Goal: Transaction & Acquisition: Purchase product/service

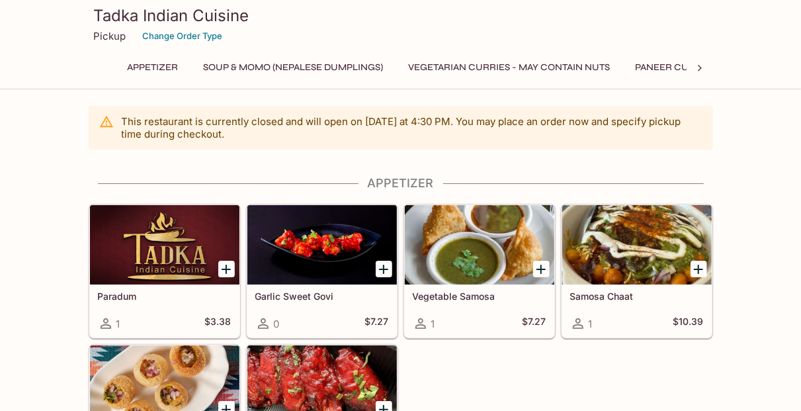
click at [692, 264] on icon "Add Samosa Chaat" at bounding box center [698, 269] width 16 height 16
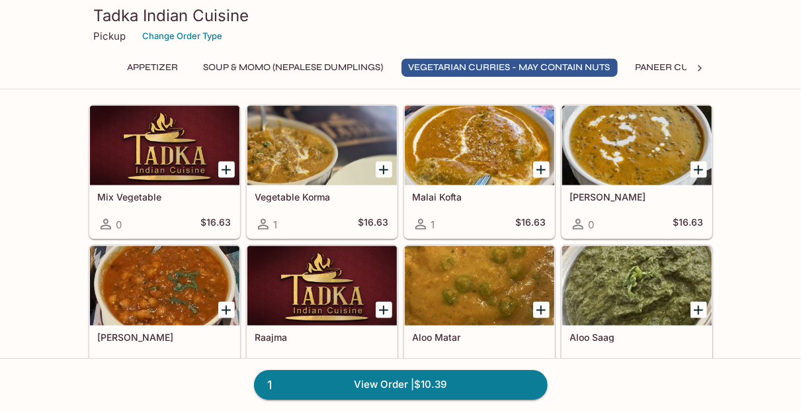
scroll to position [762, 0]
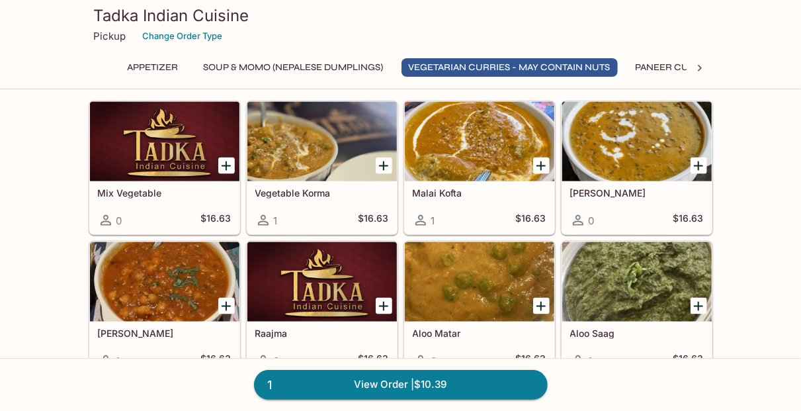
click at [227, 301] on icon "Add Chana Masala" at bounding box center [225, 305] width 9 height 9
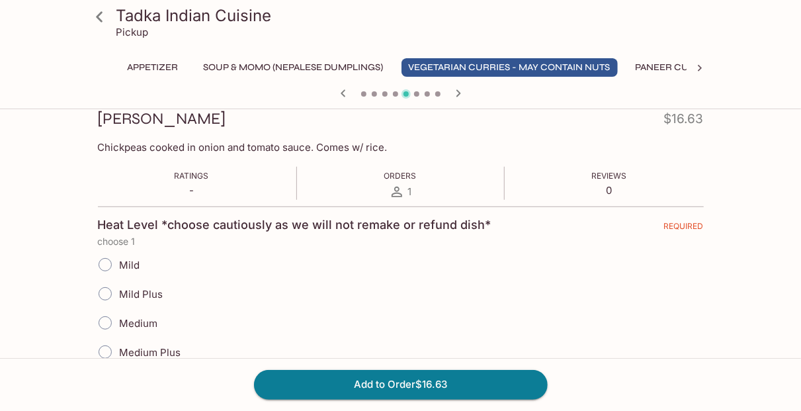
scroll to position [254, 0]
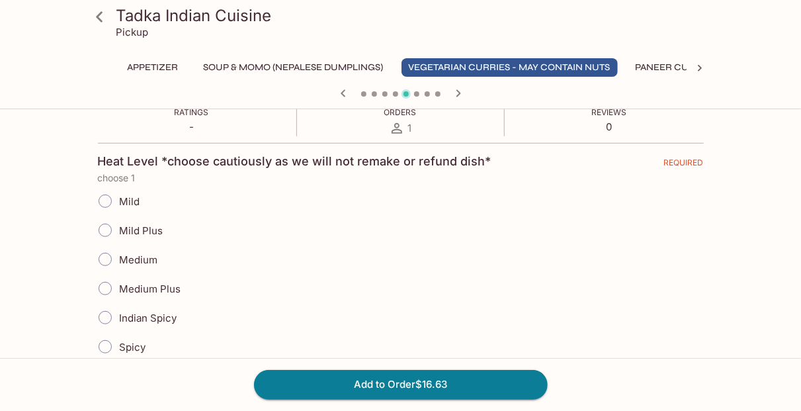
click at [159, 311] on span "Indian Spicy" at bounding box center [149, 317] width 58 height 13
click at [119, 310] on input "Indian Spicy" at bounding box center [105, 317] width 28 height 28
radio input "true"
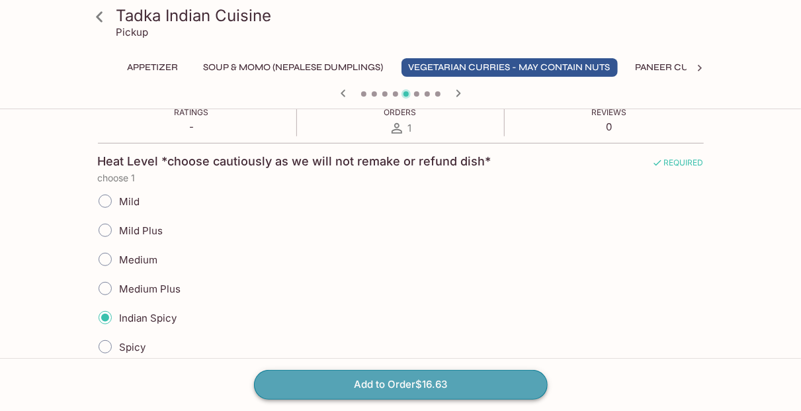
click at [358, 384] on button "Add to Order $16.63" at bounding box center [401, 384] width 294 height 29
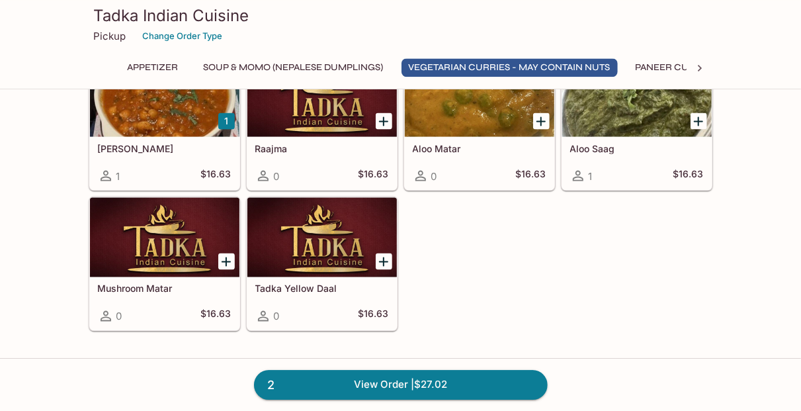
scroll to position [952, 0]
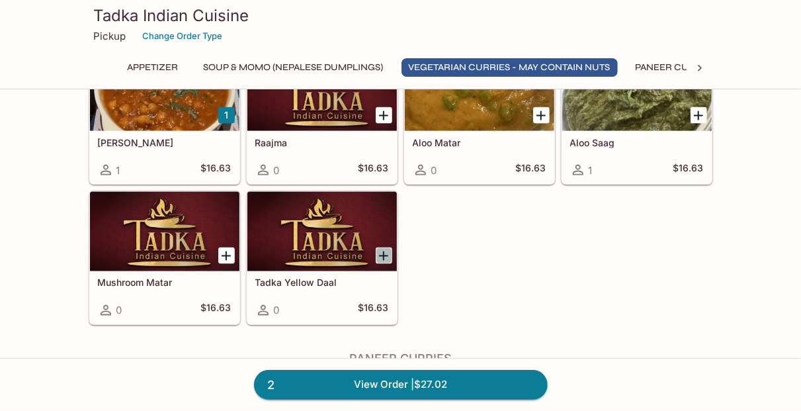
click at [383, 251] on icon "Add Tadka Yellow Daal" at bounding box center [384, 256] width 16 height 16
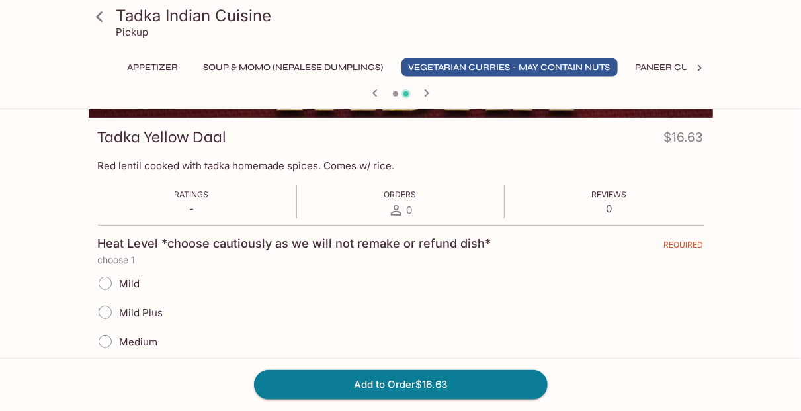
scroll to position [190, 0]
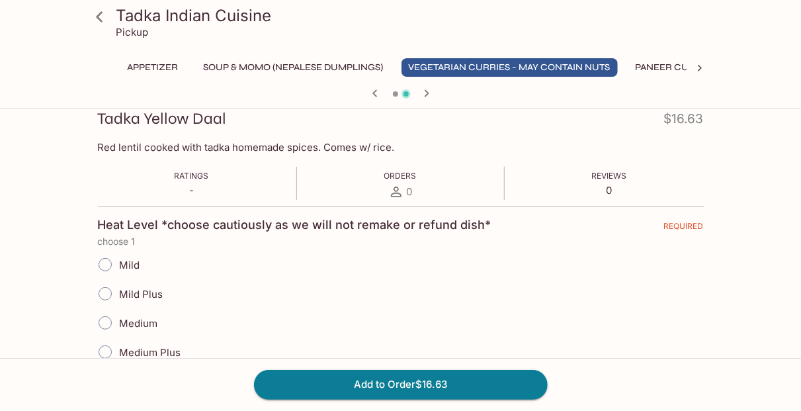
click at [138, 323] on span "Medium" at bounding box center [139, 323] width 38 height 13
click at [119, 323] on input "Medium" at bounding box center [105, 323] width 28 height 28
radio input "true"
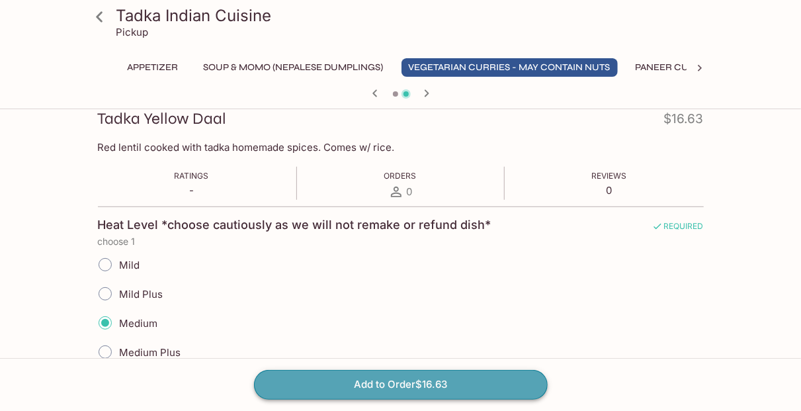
click at [351, 393] on button "Add to Order $16.63" at bounding box center [401, 384] width 294 height 29
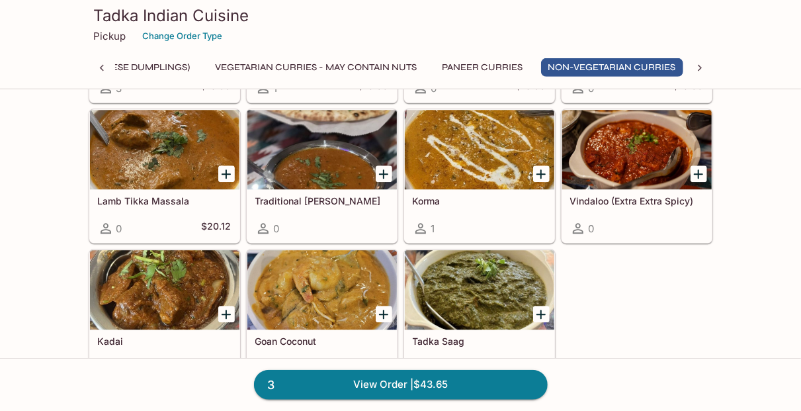
scroll to position [1714, 0]
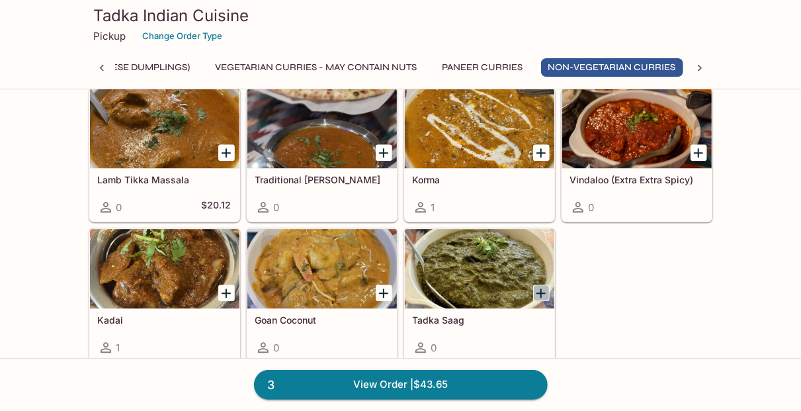
click at [537, 288] on icon "Add Tadka Saag" at bounding box center [540, 292] width 9 height 9
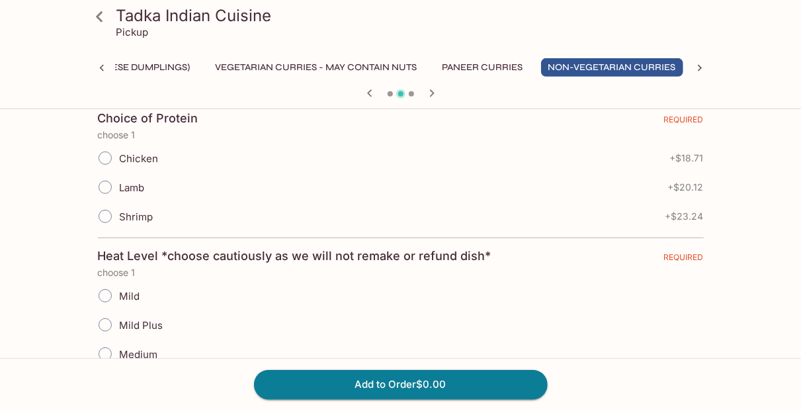
scroll to position [317, 0]
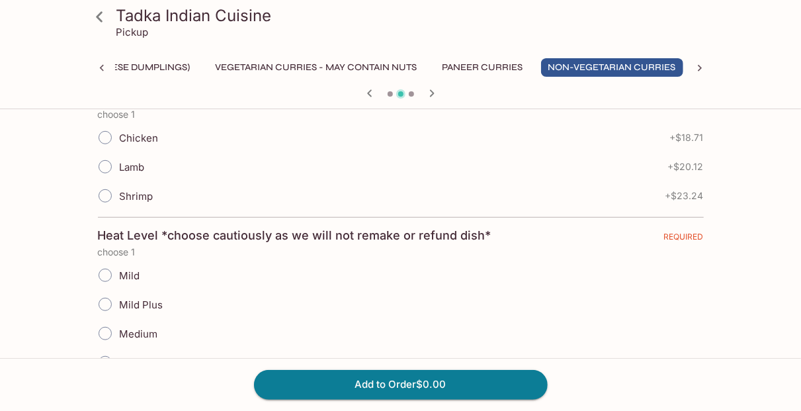
click at [134, 141] on span "Chicken" at bounding box center [139, 138] width 39 height 13
click at [119, 141] on input "Chicken" at bounding box center [105, 138] width 28 height 28
radio input "true"
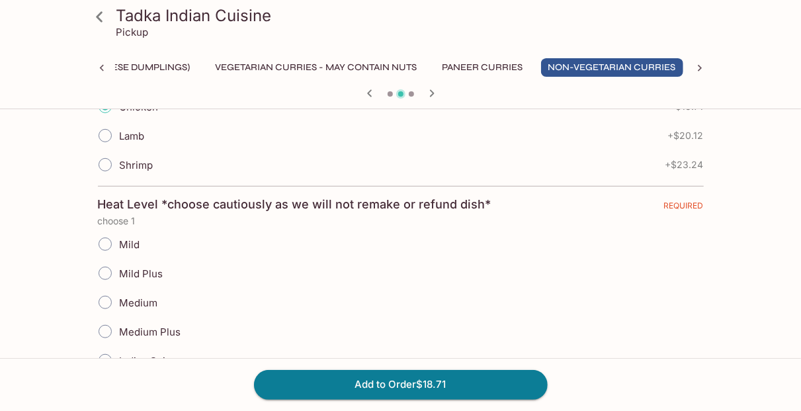
scroll to position [381, 0]
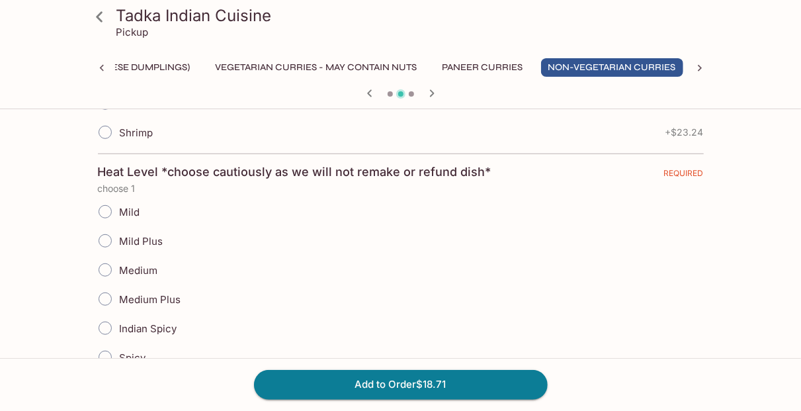
click at [142, 266] on span "Medium" at bounding box center [139, 270] width 38 height 13
click at [119, 266] on input "Medium" at bounding box center [105, 270] width 28 height 28
radio input "true"
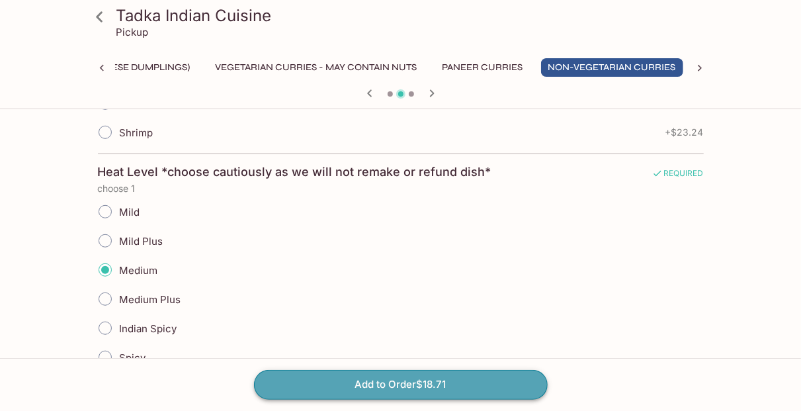
click at [389, 382] on button "Add to Order $18.71" at bounding box center [401, 384] width 294 height 29
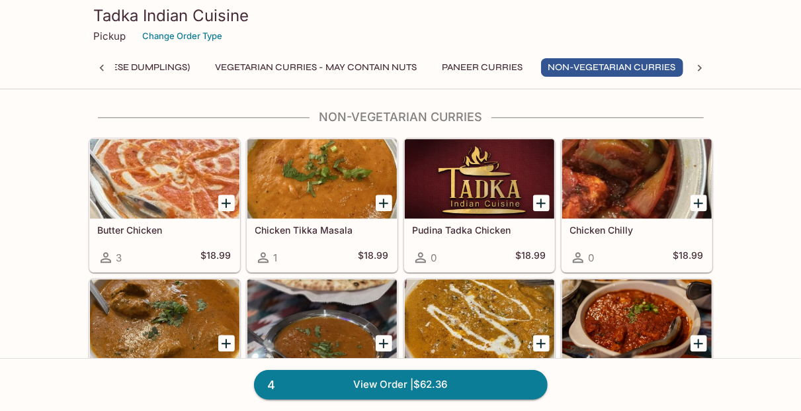
click at [381, 197] on icon "Add Chicken Tikka Masala" at bounding box center [384, 203] width 16 height 16
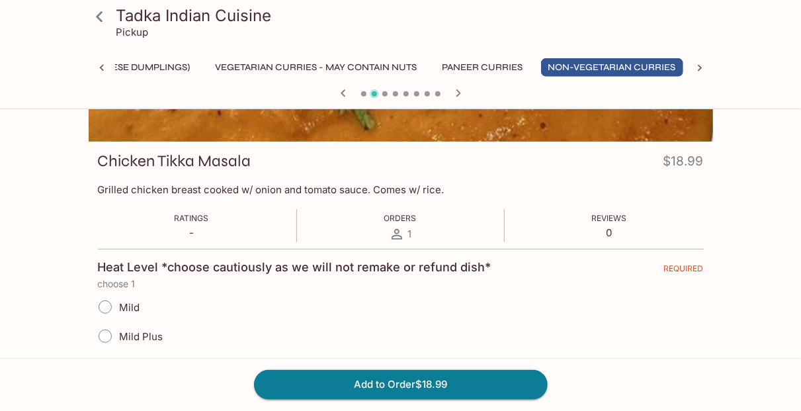
scroll to position [190, 0]
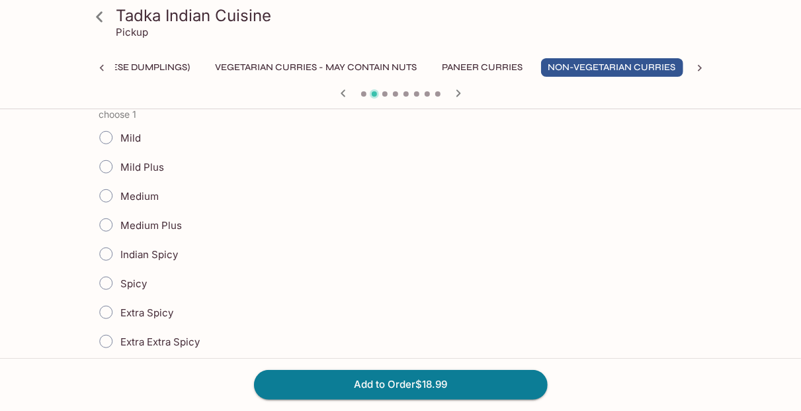
click at [153, 248] on span "Indian Spicy" at bounding box center [149, 254] width 58 height 13
click at [161, 254] on span "Indian Spicy" at bounding box center [149, 254] width 58 height 13
click at [119, 254] on input "Indian Spicy" at bounding box center [105, 254] width 28 height 28
radio input "true"
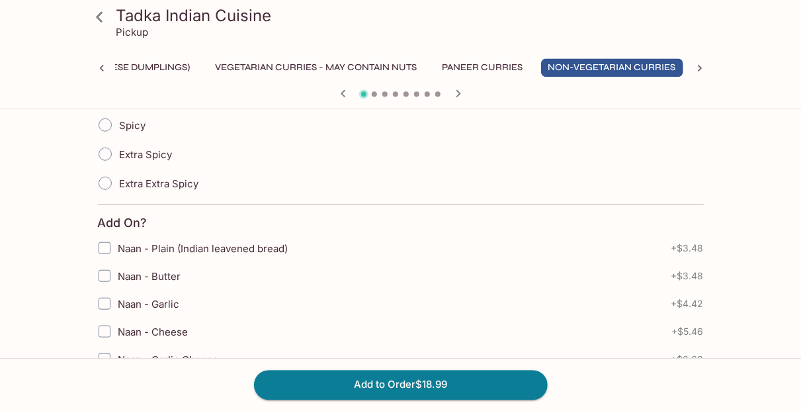
scroll to position [508, 0]
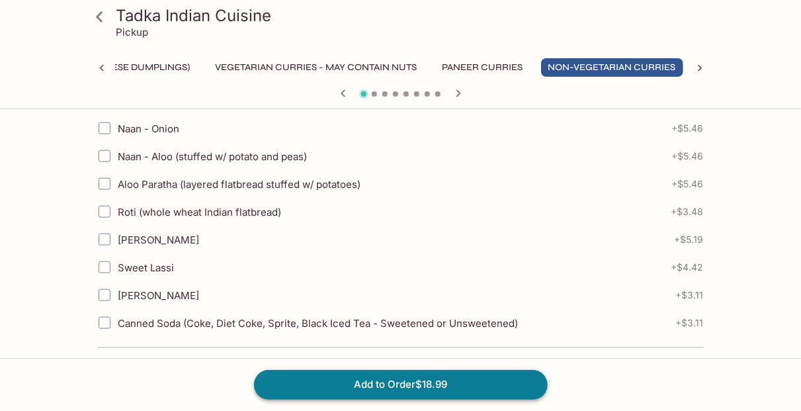
click at [375, 378] on button "Add to Order $18.99" at bounding box center [401, 384] width 294 height 29
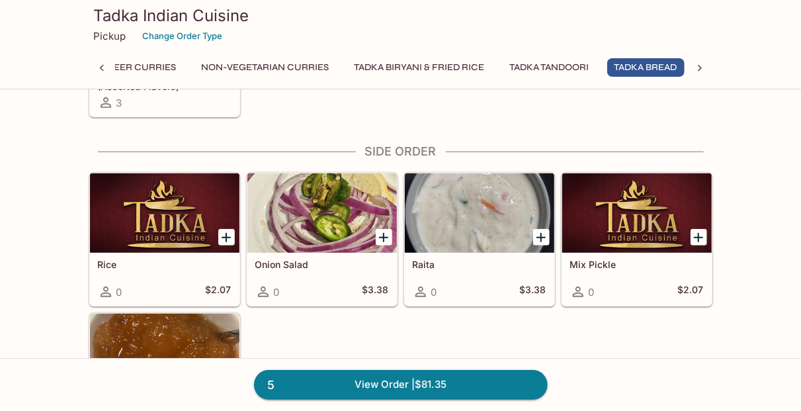
scroll to position [0, 545]
click at [380, 229] on icon "Add Onion Salad" at bounding box center [384, 237] width 16 height 16
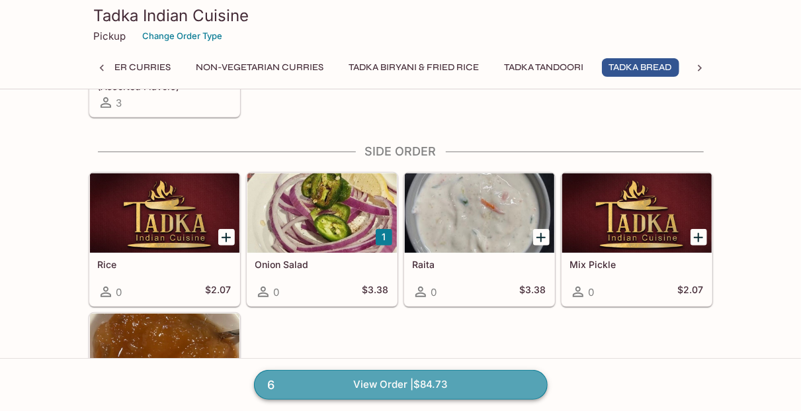
click at [416, 377] on link "6 View Order | $84.73" at bounding box center [401, 384] width 294 height 29
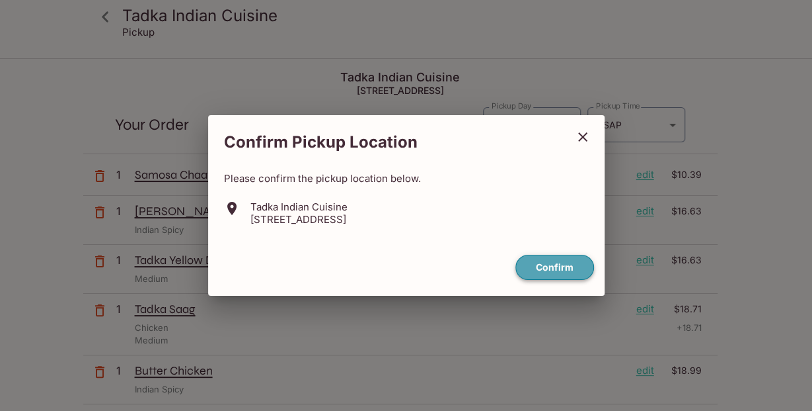
click at [563, 260] on button "Confirm" at bounding box center [555, 268] width 79 height 26
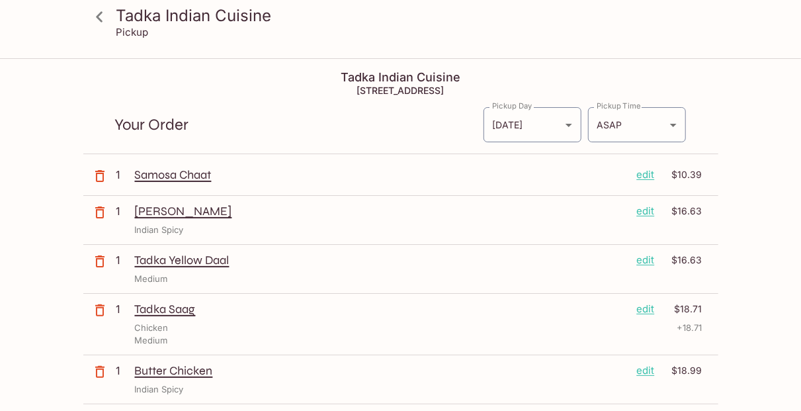
click at [99, 17] on icon at bounding box center [99, 16] width 7 height 11
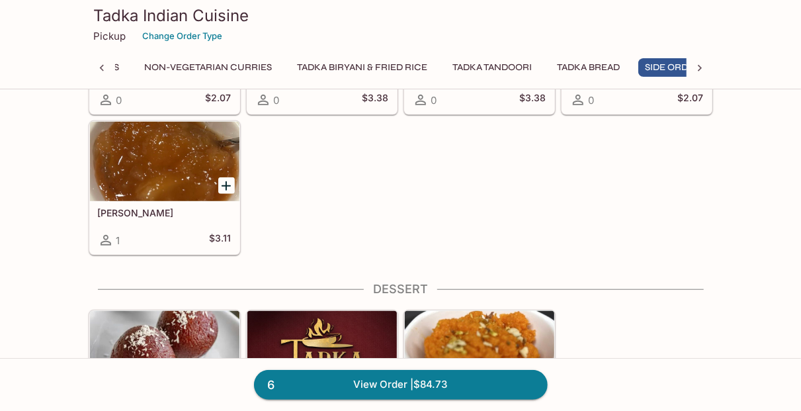
scroll to position [0, 626]
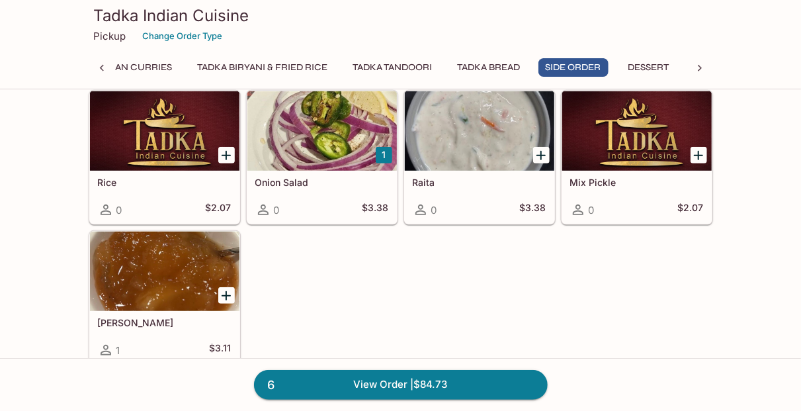
click at [695, 151] on icon "Add Mix Pickle" at bounding box center [697, 155] width 9 height 9
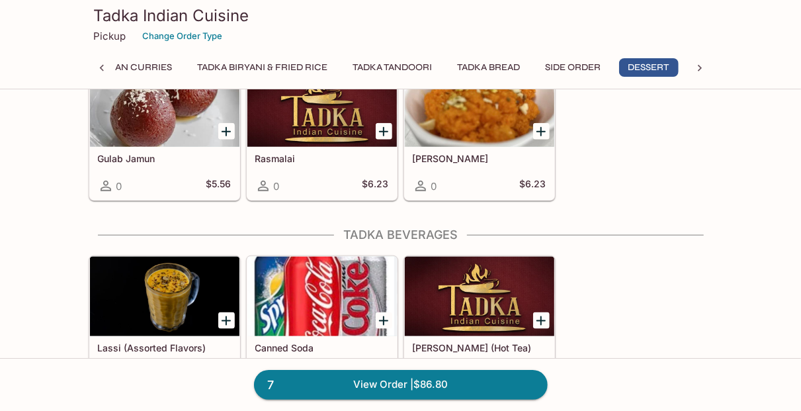
scroll to position [3064, 0]
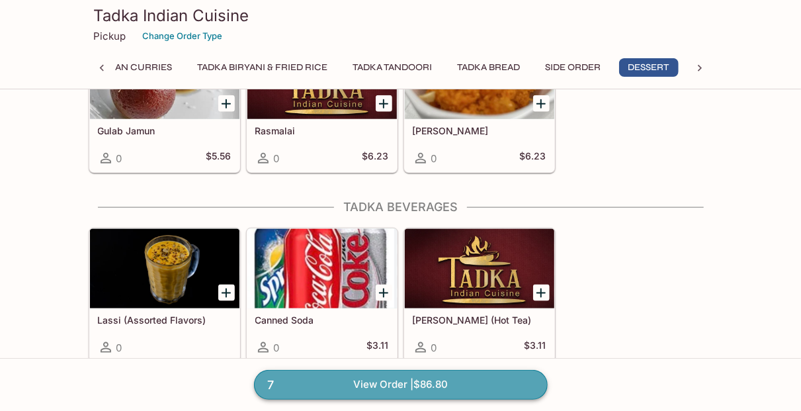
click at [473, 383] on link "7 View Order | $86.80" at bounding box center [401, 384] width 294 height 29
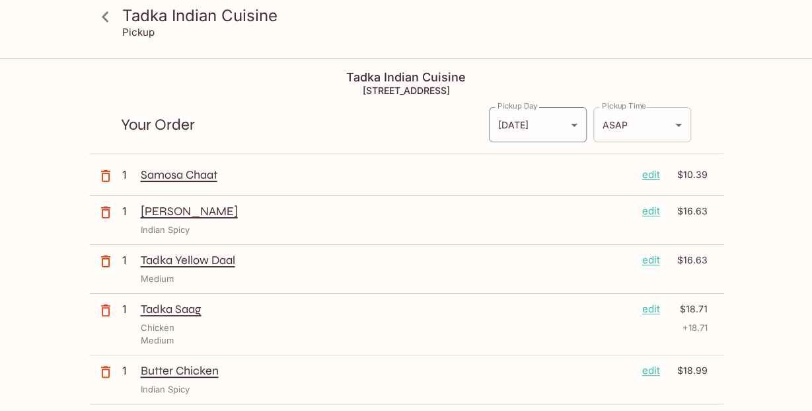
click at [672, 125] on body "Tadka Indian Cuisine Pickup Tadka Indian Cuisine [STREET_ADDRESS] Your Order Pi…" at bounding box center [406, 264] width 812 height 411
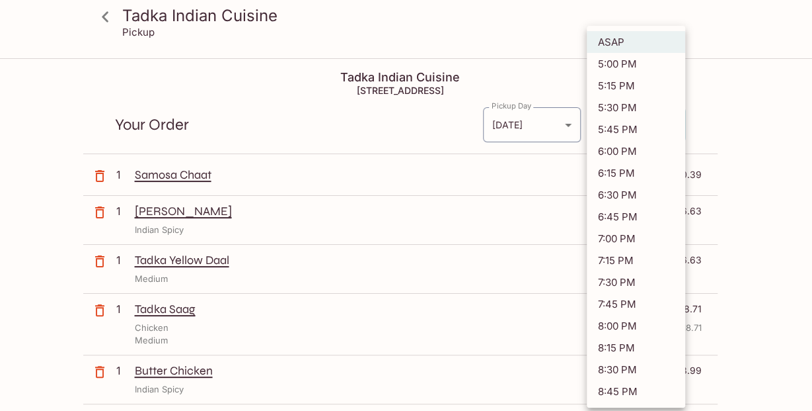
click at [760, 108] on div at bounding box center [406, 205] width 812 height 411
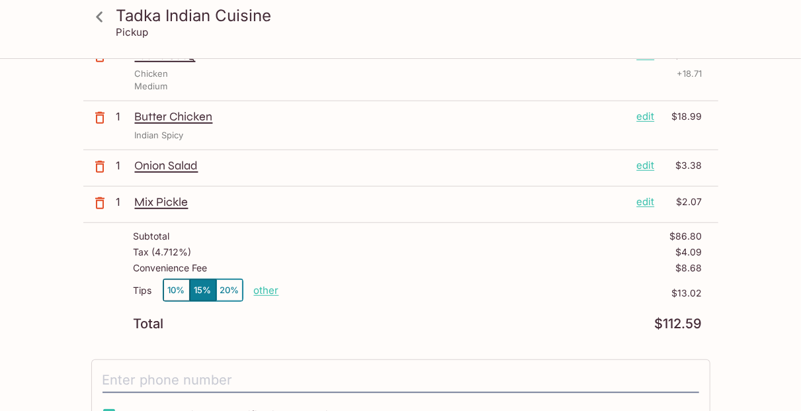
scroll to position [317, 0]
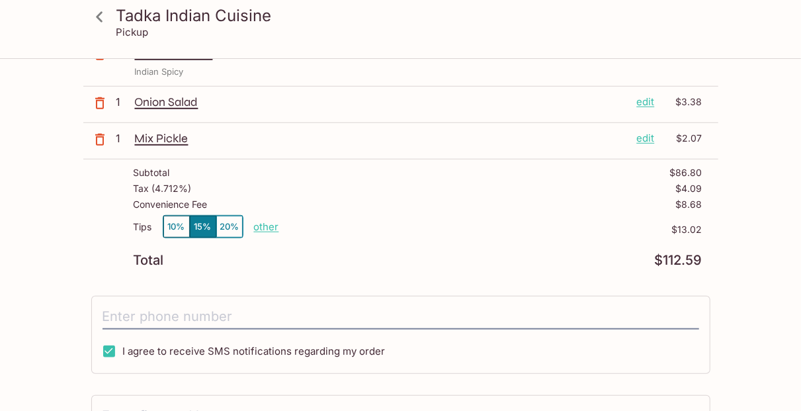
click at [260, 220] on p "other" at bounding box center [266, 226] width 25 height 13
drag, startPoint x: 333, startPoint y: 222, endPoint x: 444, endPoint y: 225, distance: 110.5
click at [364, 225] on input "13.02" at bounding box center [343, 226] width 42 height 15
type input "0.00"
click at [765, 235] on div "Tadka Indian Cuisine Pickup Tadka Indian Cuisine [STREET_ADDRESS] Your Order Pi…" at bounding box center [400, 161] width 801 height 838
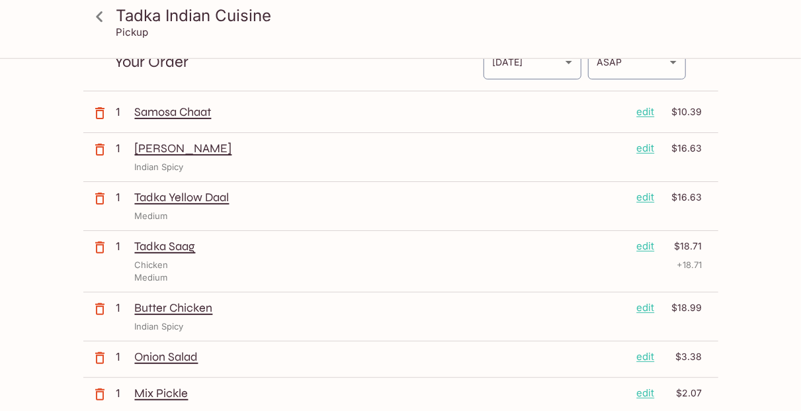
scroll to position [63, 0]
click at [97, 18] on icon at bounding box center [99, 16] width 23 height 23
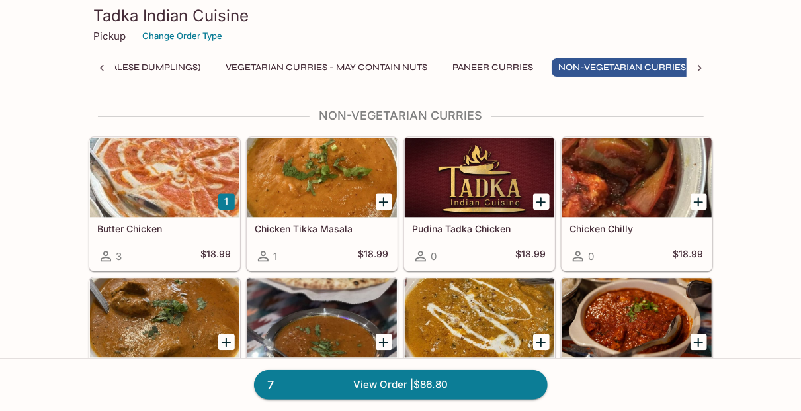
scroll to position [0, 193]
click at [387, 194] on icon "Add Chicken Tikka Masala" at bounding box center [384, 202] width 16 height 16
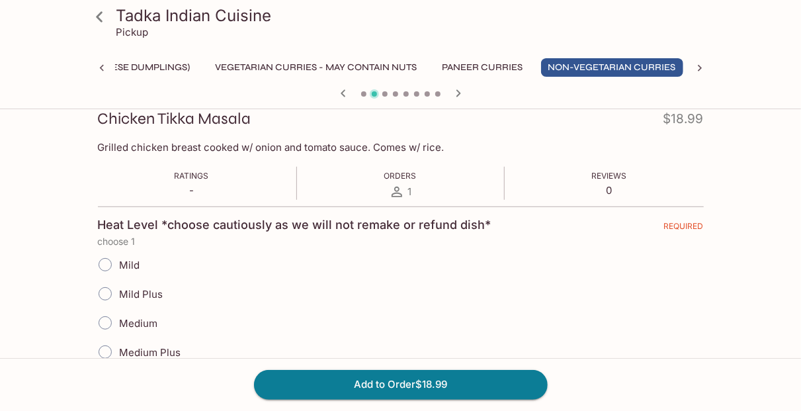
scroll to position [254, 0]
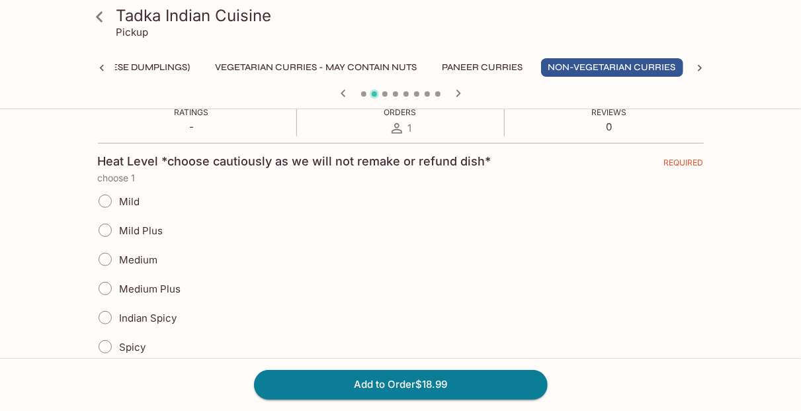
click at [173, 284] on span "Medium Plus" at bounding box center [150, 288] width 61 height 13
click at [119, 284] on input "Medium Plus" at bounding box center [105, 288] width 28 height 28
radio input "true"
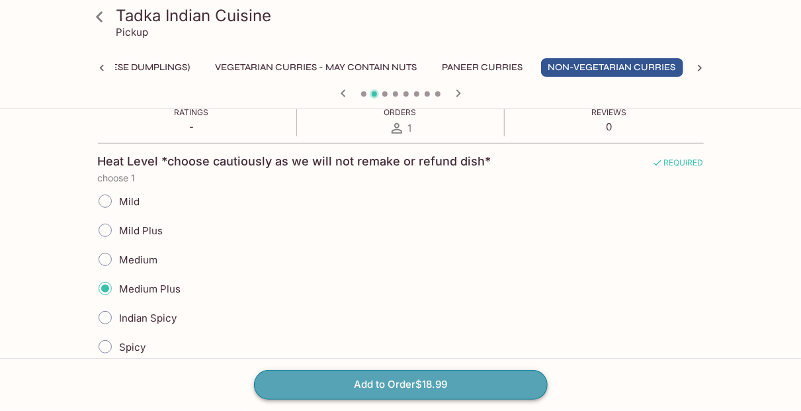
click at [308, 382] on button "Add to Order $18.99" at bounding box center [401, 384] width 294 height 29
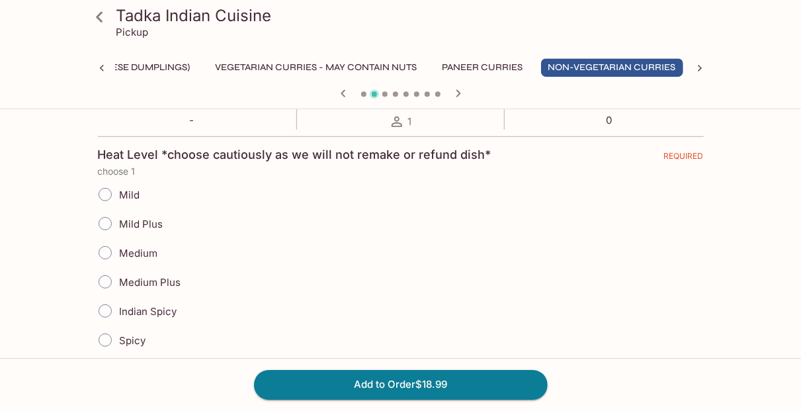
scroll to position [303, 0]
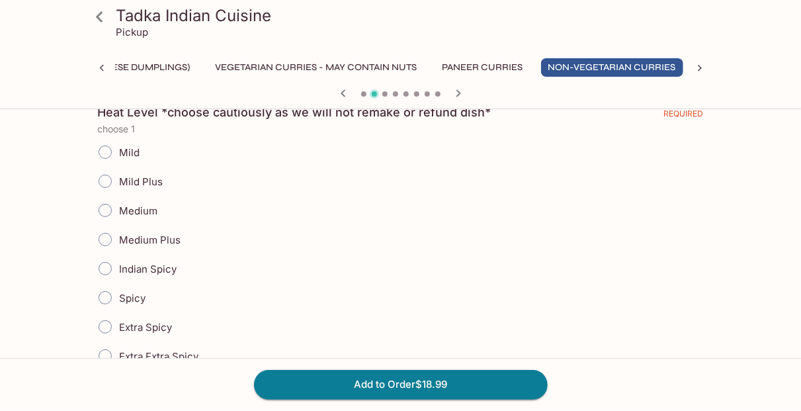
click at [143, 204] on span "Medium" at bounding box center [139, 210] width 38 height 13
click at [119, 204] on input "Medium" at bounding box center [105, 210] width 28 height 28
radio input "true"
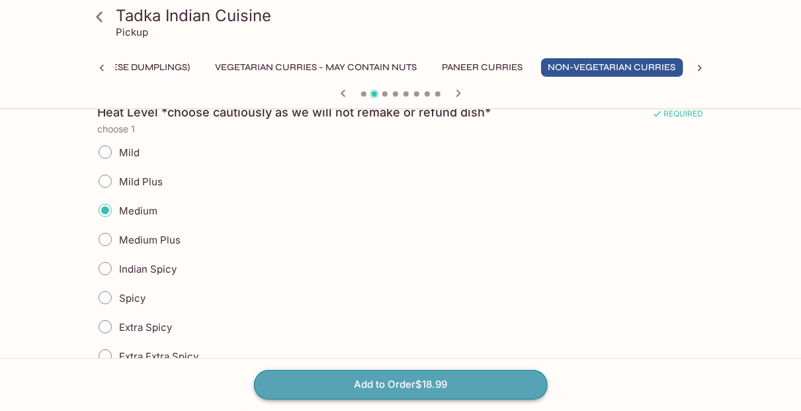
click at [303, 380] on button "Add to Order $18.99" at bounding box center [401, 384] width 294 height 29
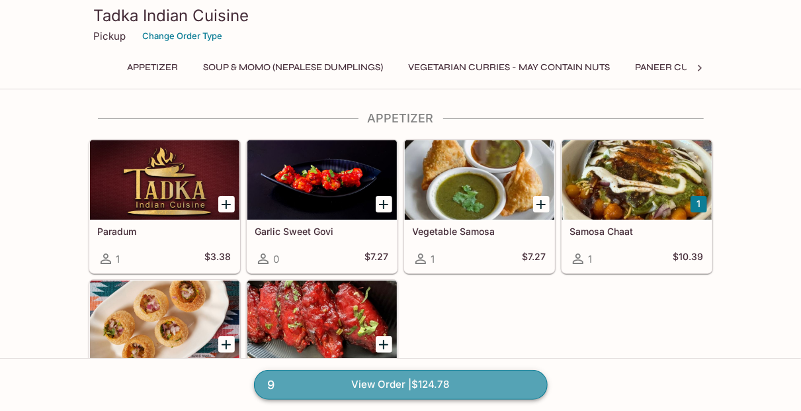
click at [452, 382] on link "9 View Order | $124.78" at bounding box center [401, 384] width 294 height 29
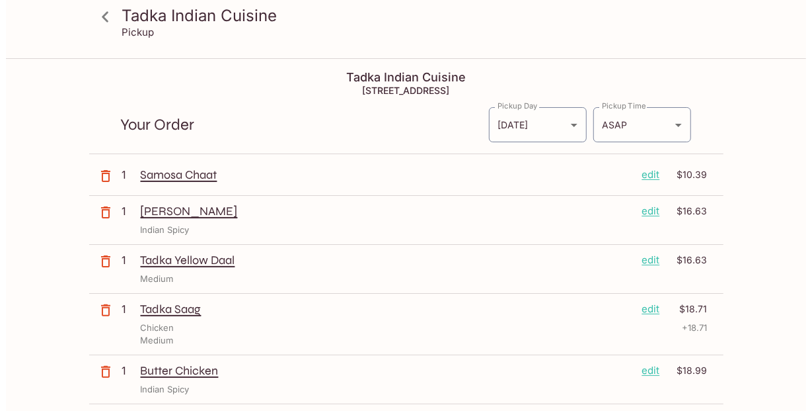
scroll to position [63, 0]
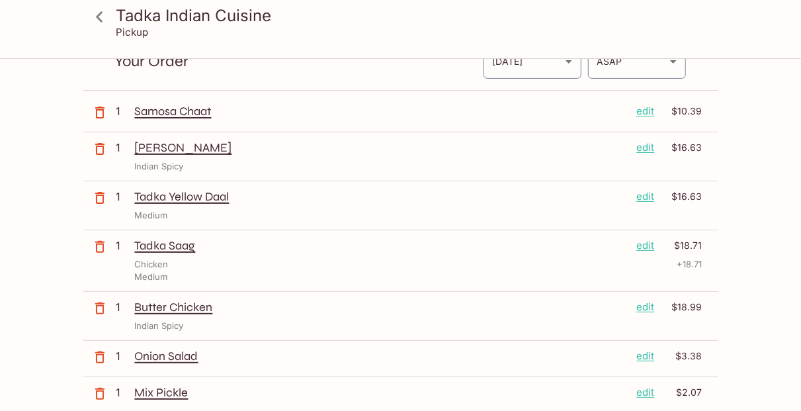
click at [636, 305] on div "Butter Chicken edit $18.99" at bounding box center [418, 306] width 567 height 15
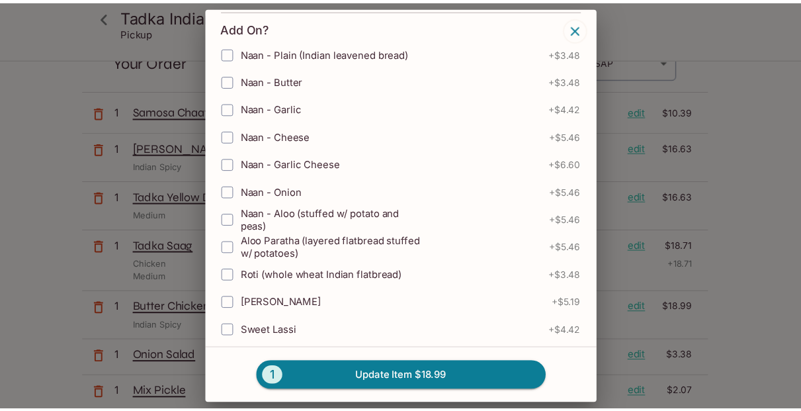
scroll to position [673, 0]
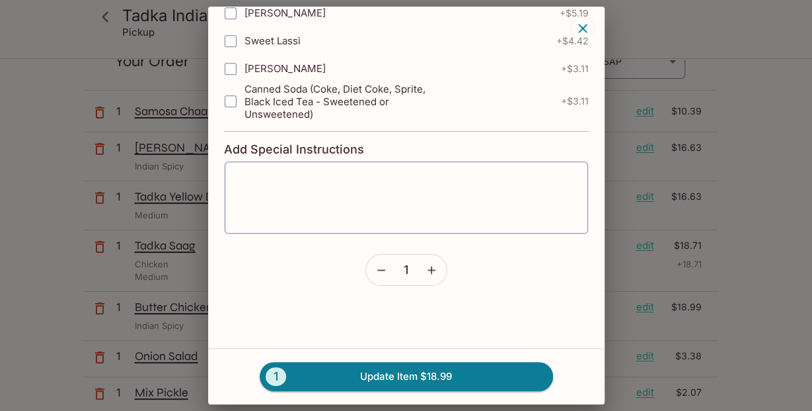
click at [382, 266] on button "button" at bounding box center [381, 270] width 30 height 30
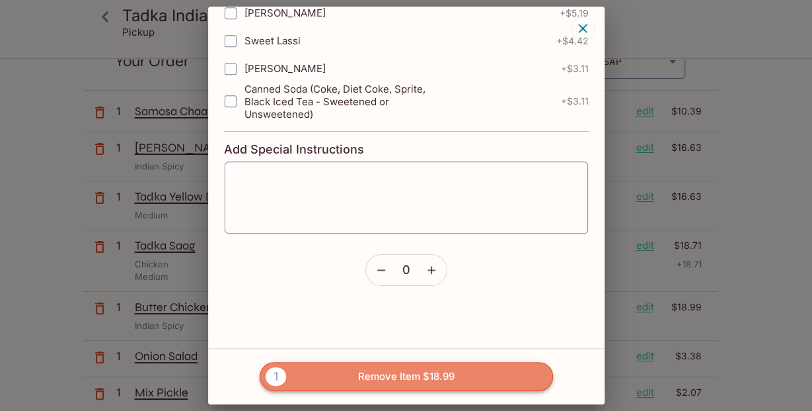
click at [430, 372] on button "1 Remove Item $18.99" at bounding box center [407, 376] width 294 height 29
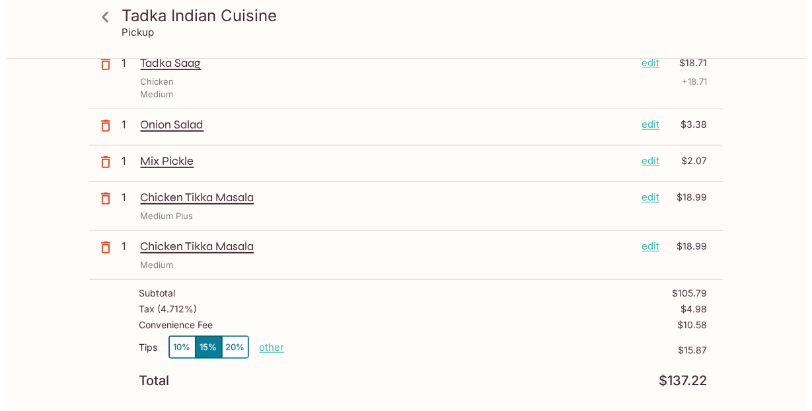
scroll to position [254, 0]
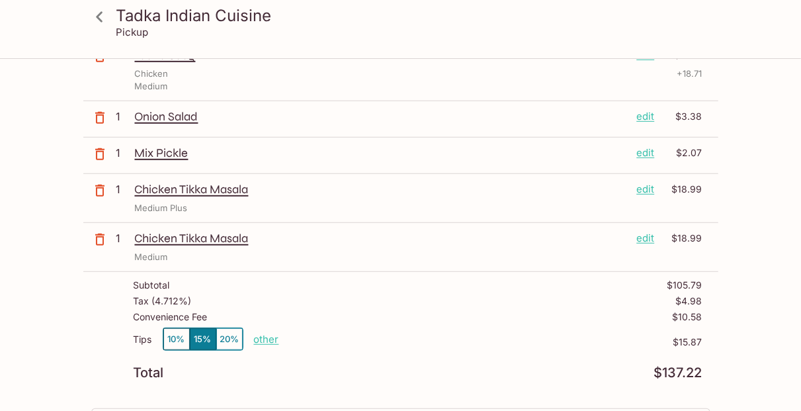
click at [644, 237] on p "edit" at bounding box center [646, 238] width 18 height 15
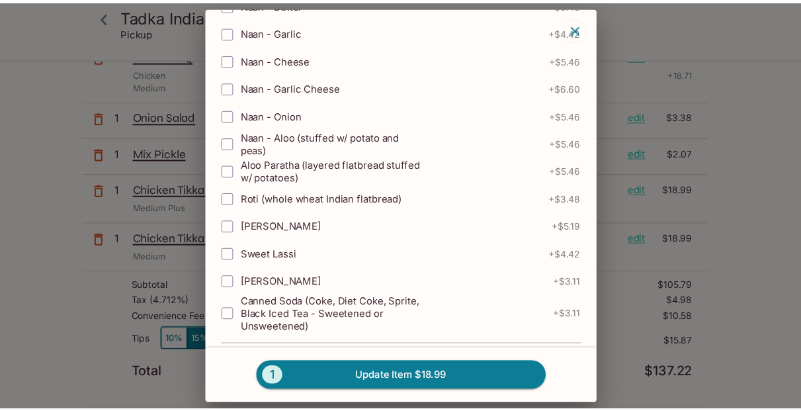
scroll to position [614, 0]
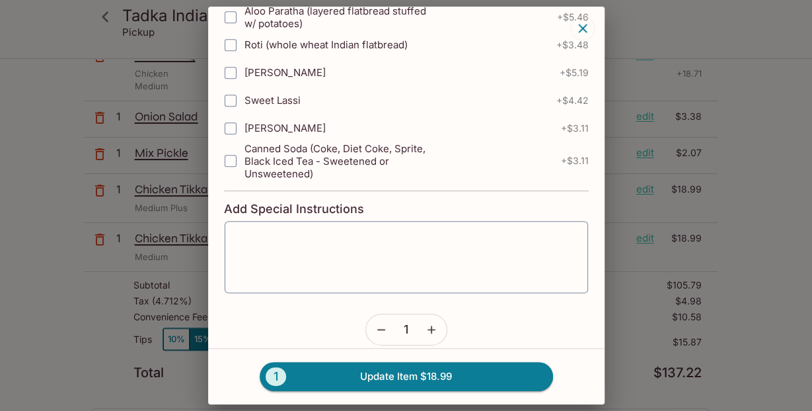
click at [375, 325] on icon "button" at bounding box center [381, 329] width 13 height 13
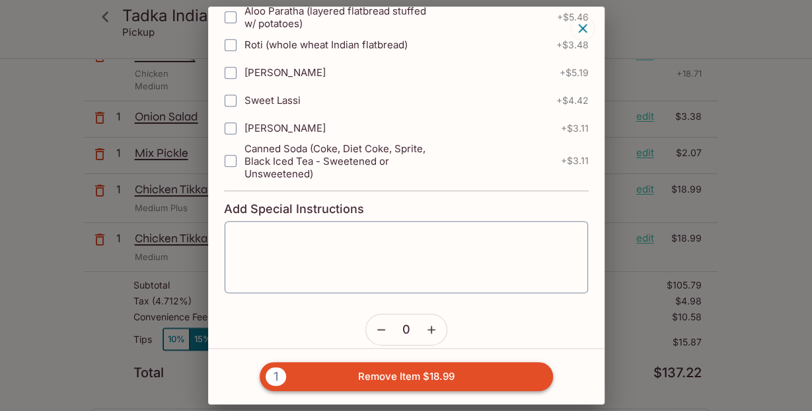
click at [379, 372] on button "1 Remove Item $18.99" at bounding box center [407, 376] width 294 height 29
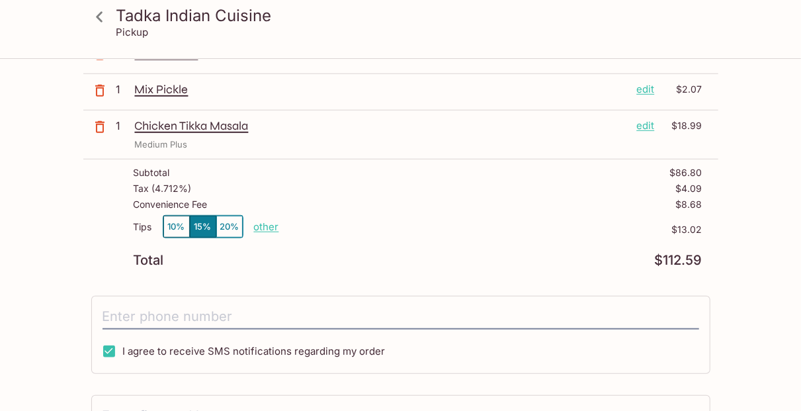
scroll to position [0, 0]
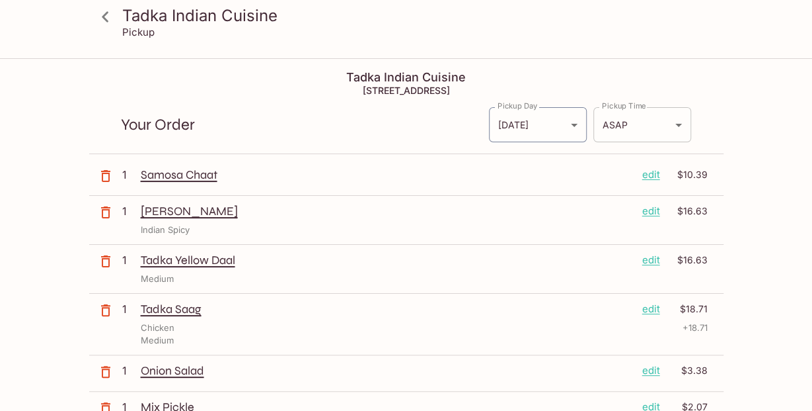
click at [632, 121] on body "Tadka Indian Cuisine Pickup Tadka Indian Cuisine [STREET_ADDRESS] Your Order Pi…" at bounding box center [406, 264] width 812 height 411
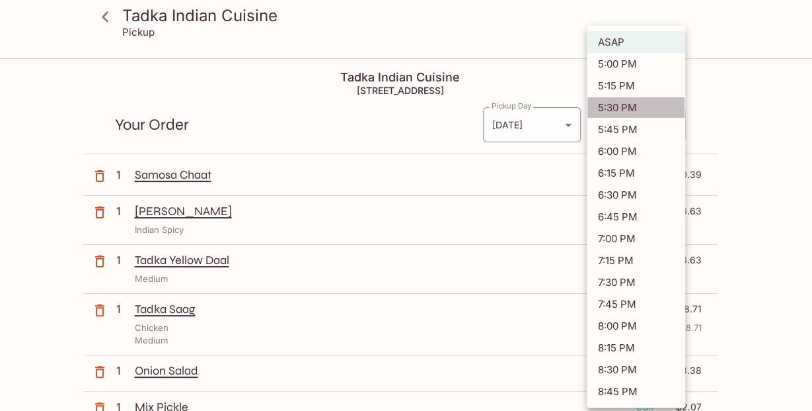
click at [631, 102] on li "5:30 PM" at bounding box center [636, 108] width 99 height 22
type input "[DATE]T03:30:20.000000Z"
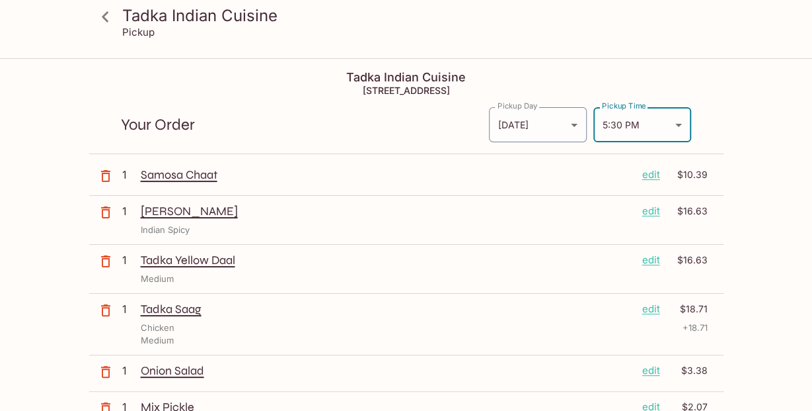
click at [640, 118] on body "Tadka Indian Cuisine Pickup Tadka Indian Cuisine [STREET_ADDRESS] Your Order Pi…" at bounding box center [406, 264] width 812 height 411
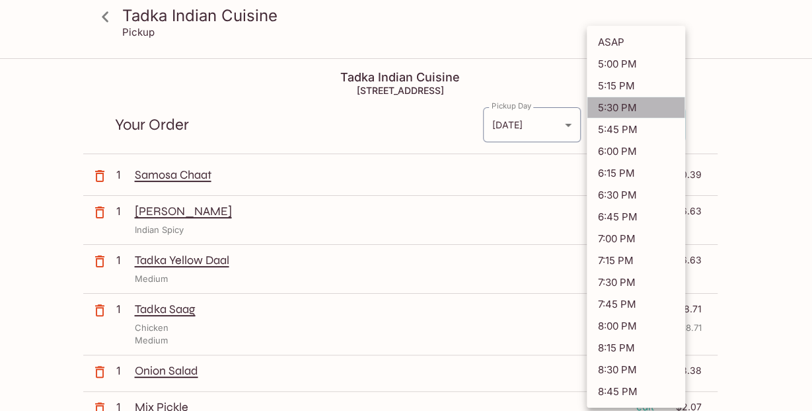
click at [633, 102] on li "5:30 PM" at bounding box center [636, 108] width 99 height 22
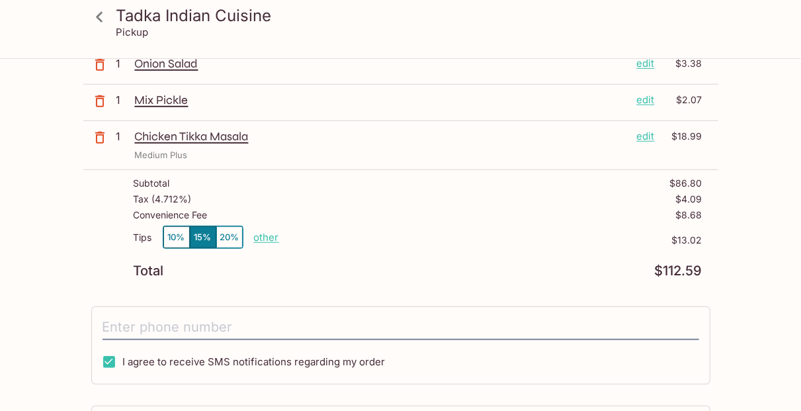
scroll to position [317, 0]
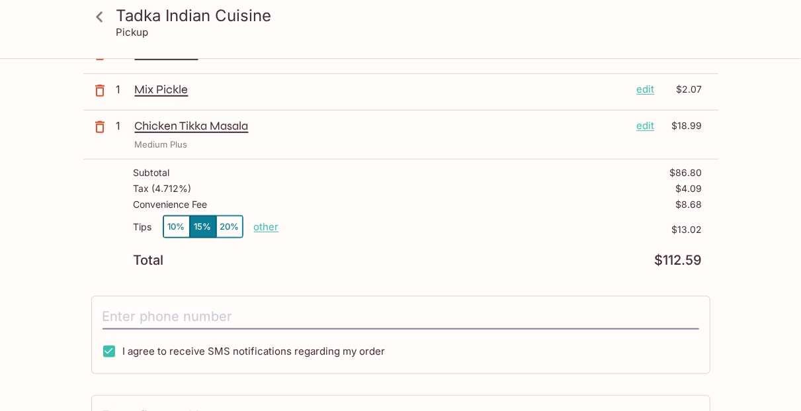
click at [258, 223] on p "other" at bounding box center [266, 226] width 25 height 13
drag, startPoint x: 339, startPoint y: 225, endPoint x: 499, endPoint y: 228, distance: 160.0
click at [364, 228] on input "13.02" at bounding box center [343, 226] width 42 height 15
type input "0.00"
click at [738, 243] on div "Tadka Indian Cuisine Pickup Tadka Indian Cuisine [STREET_ADDRESS] Your Order Pi…" at bounding box center [400, 161] width 801 height 838
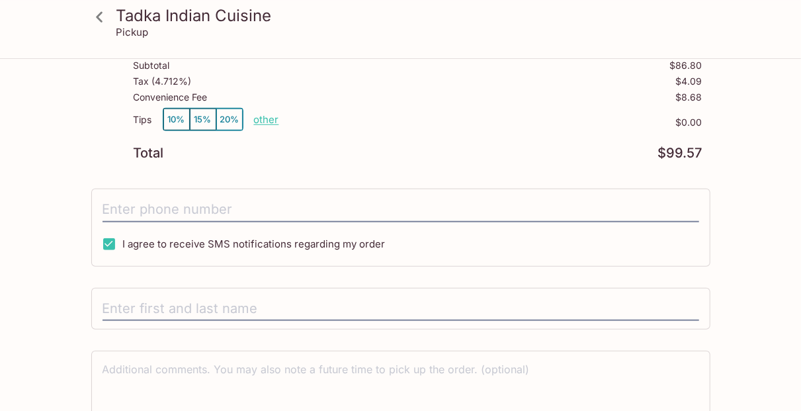
scroll to position [444, 0]
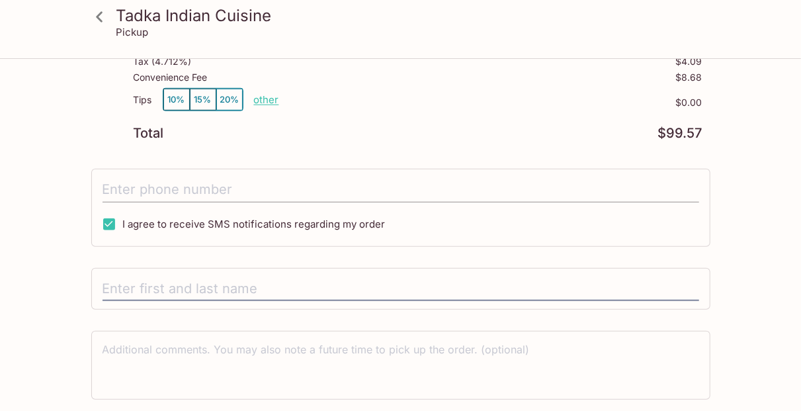
click at [317, 184] on input "tel" at bounding box center [400, 189] width 596 height 25
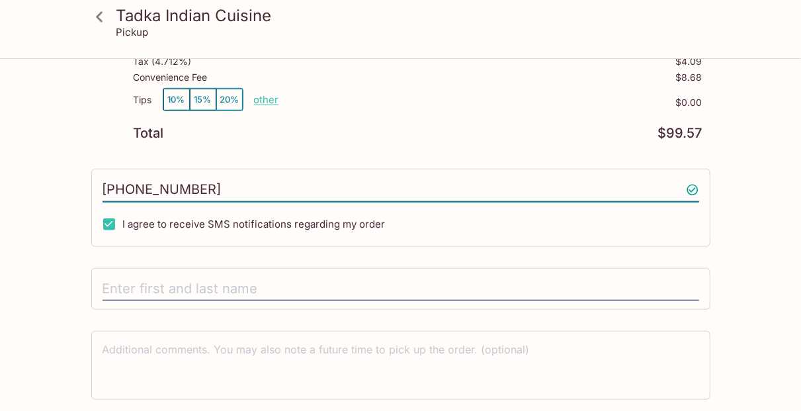
type input "[PHONE_NUMBER]"
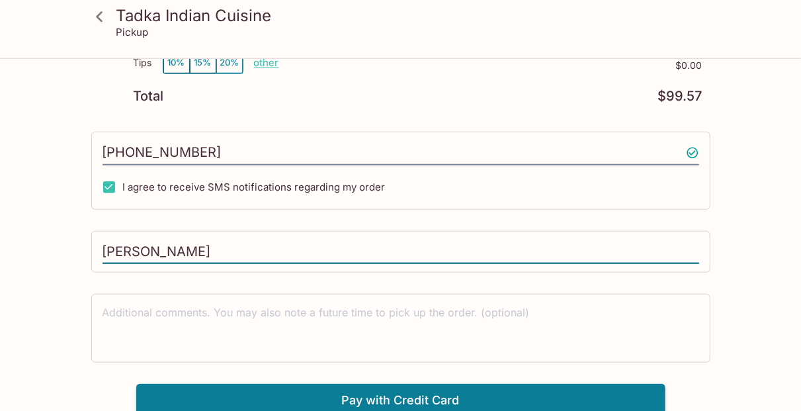
scroll to position [481, 0]
type input "[PERSON_NAME]"
click at [395, 397] on button "Pay with Credit Card" at bounding box center [400, 399] width 529 height 33
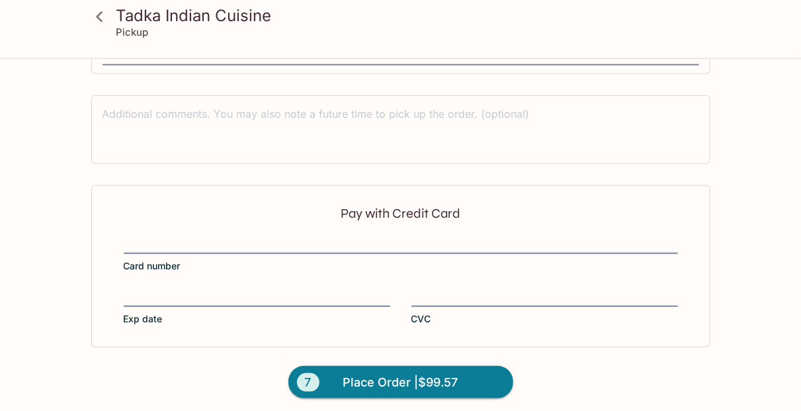
scroll to position [680, 0]
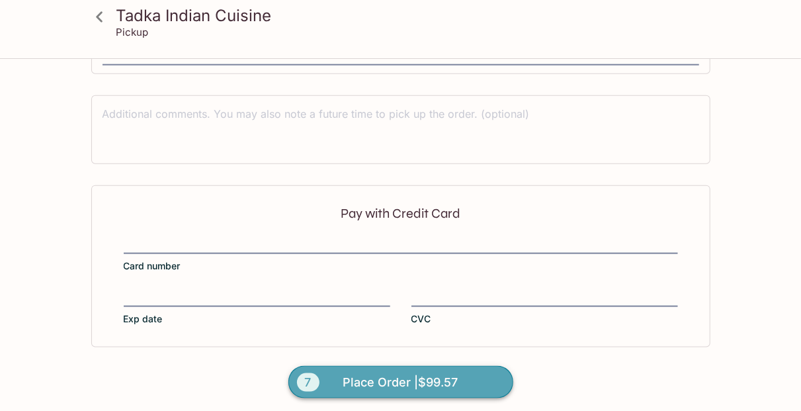
click at [355, 372] on span "Place Order | $99.57" at bounding box center [400, 382] width 115 height 21
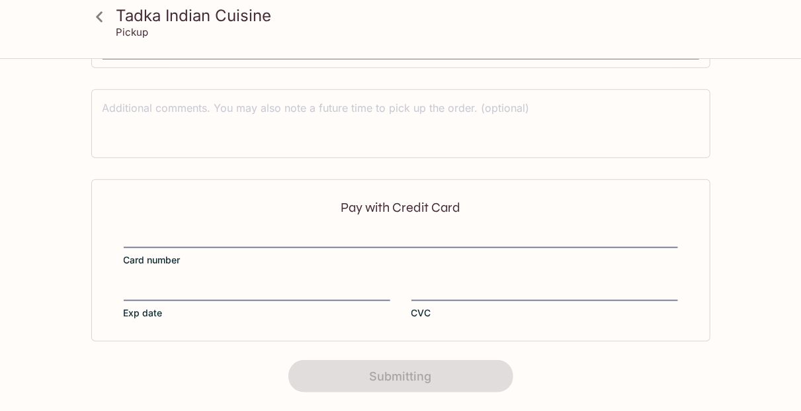
scroll to position [362, 0]
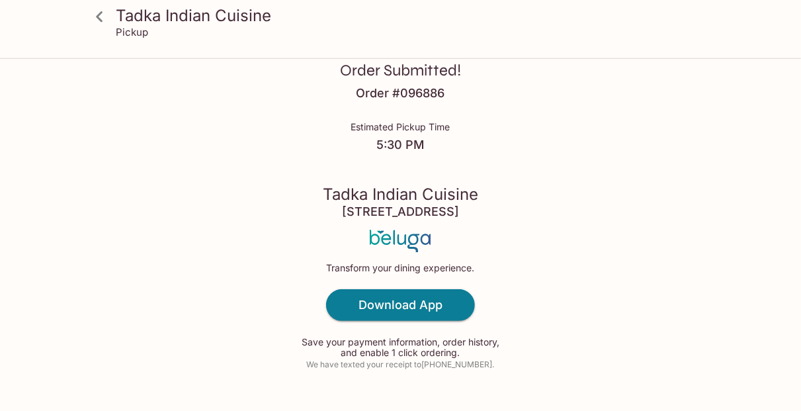
scroll to position [63, 0]
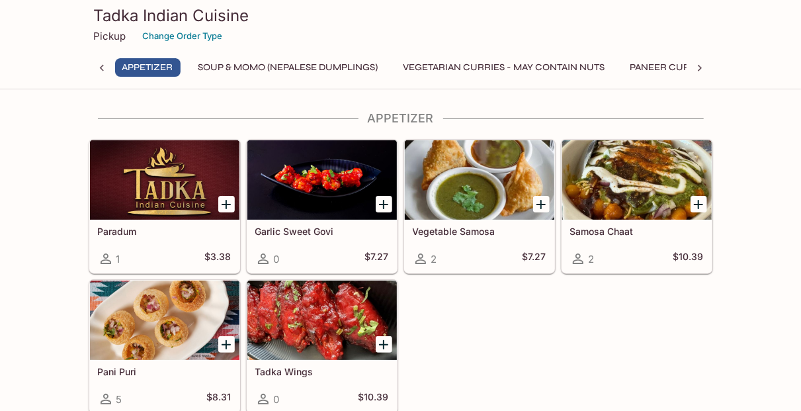
scroll to position [0, 5]
click at [692, 203] on icon "Add Samosa Chaat" at bounding box center [698, 204] width 16 height 16
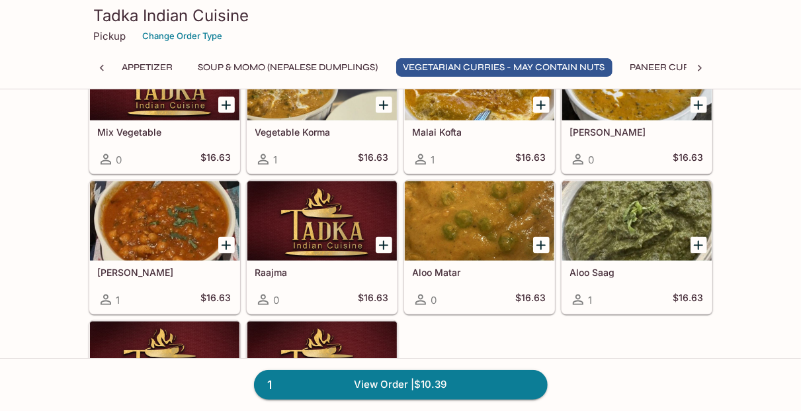
scroll to position [762, 0]
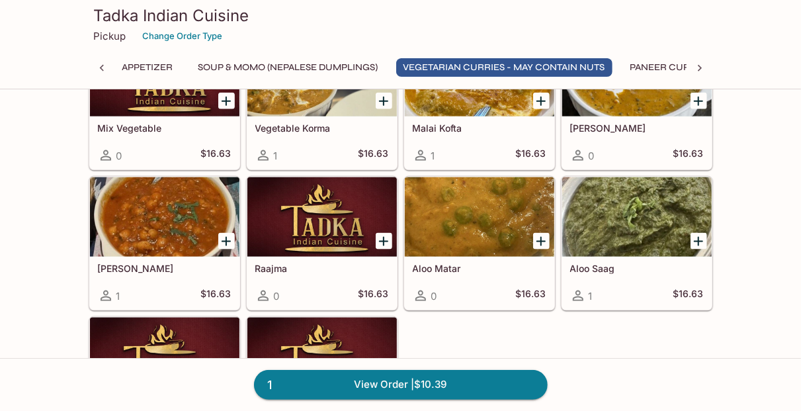
click at [225, 233] on icon "Add Chana Masala" at bounding box center [226, 241] width 16 height 16
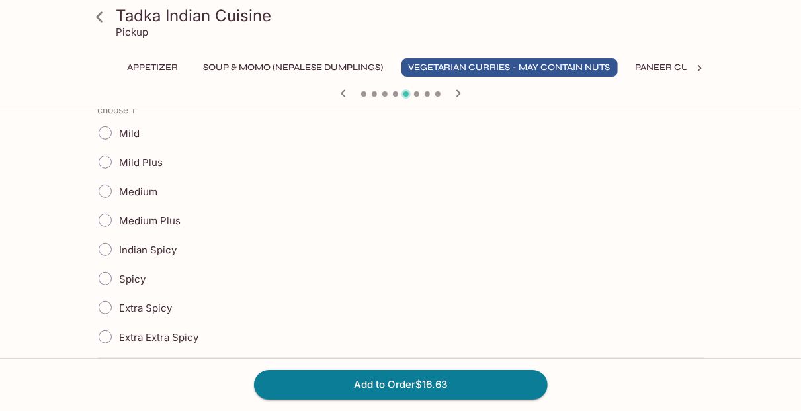
scroll to position [381, 0]
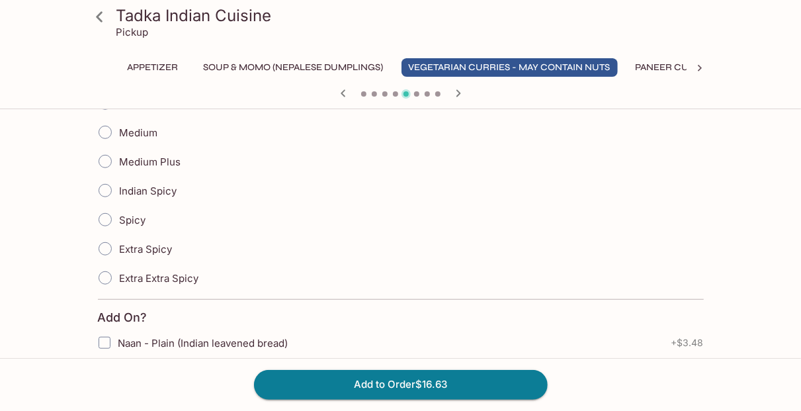
click at [155, 247] on span "Extra Spicy" at bounding box center [146, 249] width 53 height 13
click at [119, 247] on input "Extra Spicy" at bounding box center [105, 249] width 28 height 28
radio input "true"
click at [140, 190] on span "Indian Spicy" at bounding box center [149, 190] width 58 height 13
click at [119, 190] on input "Indian Spicy" at bounding box center [105, 191] width 28 height 28
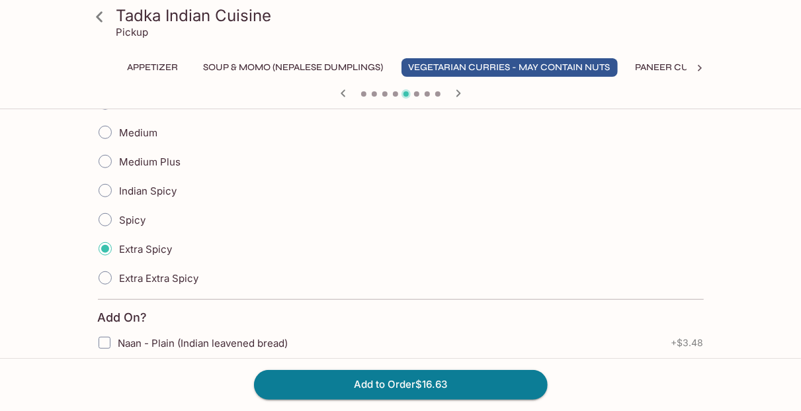
radio input "true"
click at [143, 220] on span "Spicy" at bounding box center [133, 220] width 26 height 13
click at [119, 220] on input "Spicy" at bounding box center [105, 220] width 28 height 28
radio input "true"
click at [313, 387] on button "Add to Order $16.63" at bounding box center [401, 384] width 294 height 29
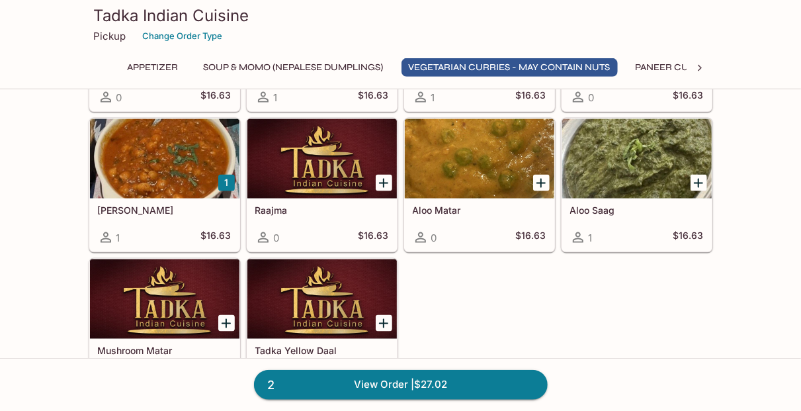
scroll to position [889, 0]
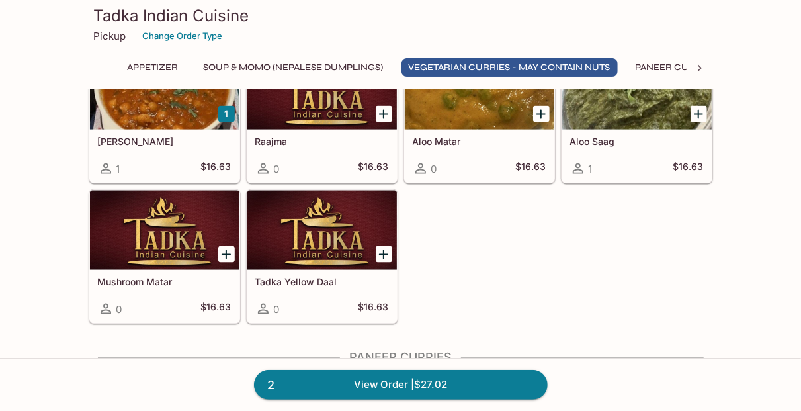
click at [383, 253] on icon "Add Tadka Yellow Daal" at bounding box center [384, 255] width 16 height 16
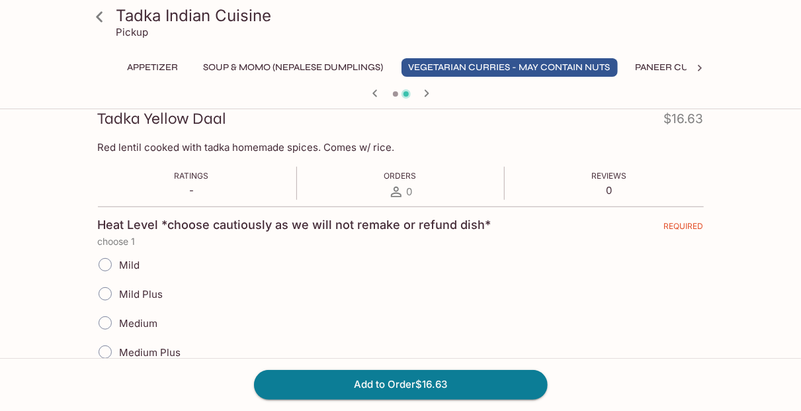
scroll to position [317, 0]
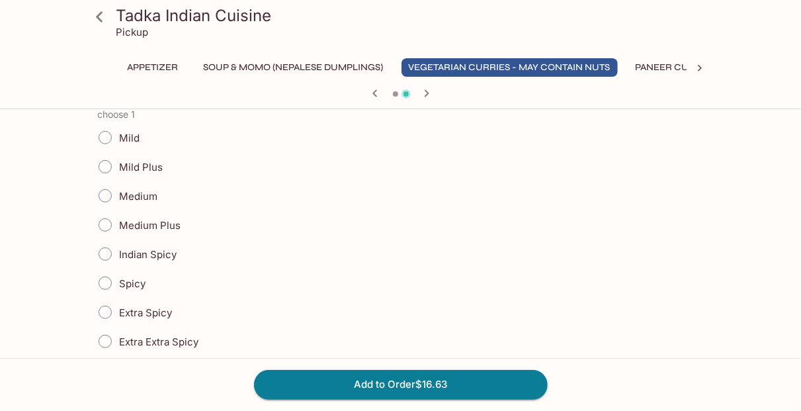
click at [126, 219] on span "Medium Plus" at bounding box center [150, 225] width 61 height 13
click at [119, 219] on input "Medium Plus" at bounding box center [105, 225] width 28 height 28
radio input "true"
click at [387, 384] on button "Add to Order $16.63" at bounding box center [401, 384] width 294 height 29
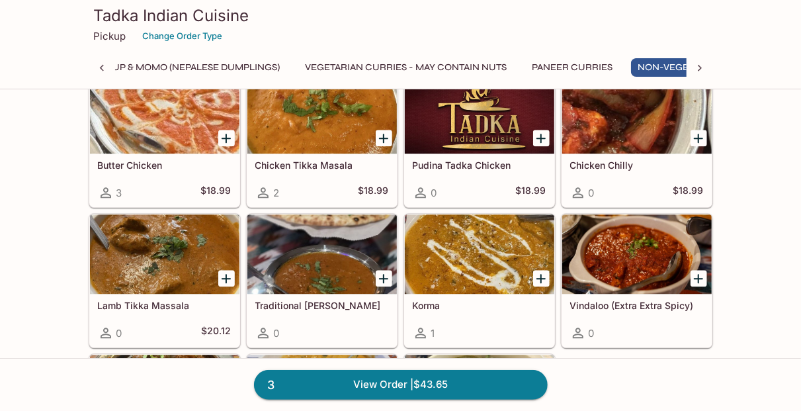
scroll to position [0, 193]
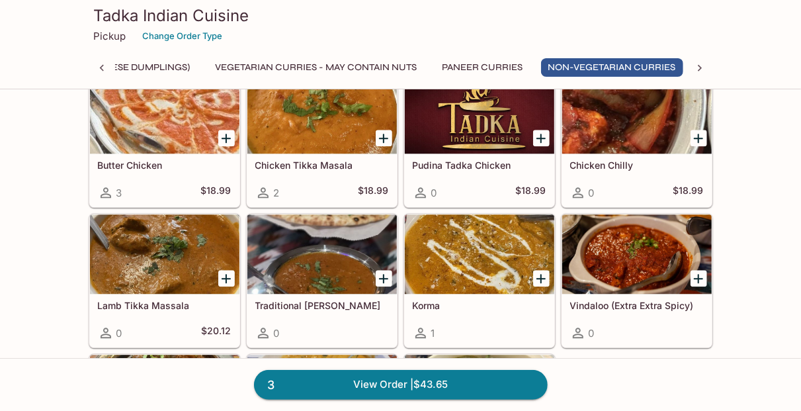
click at [385, 134] on icon "Add Chicken Tikka Masala" at bounding box center [383, 138] width 9 height 9
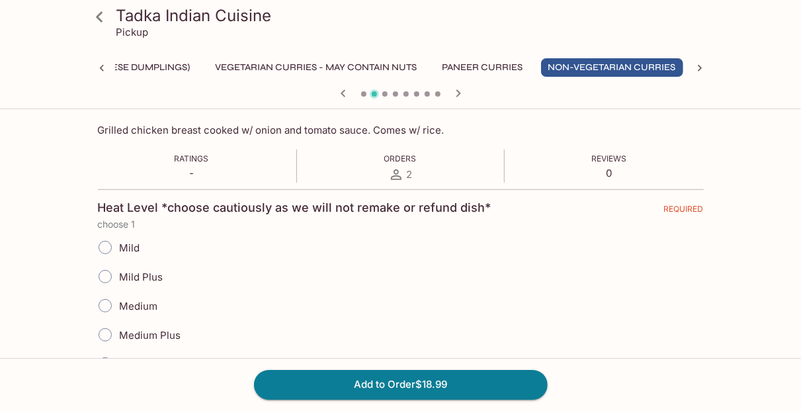
scroll to position [254, 0]
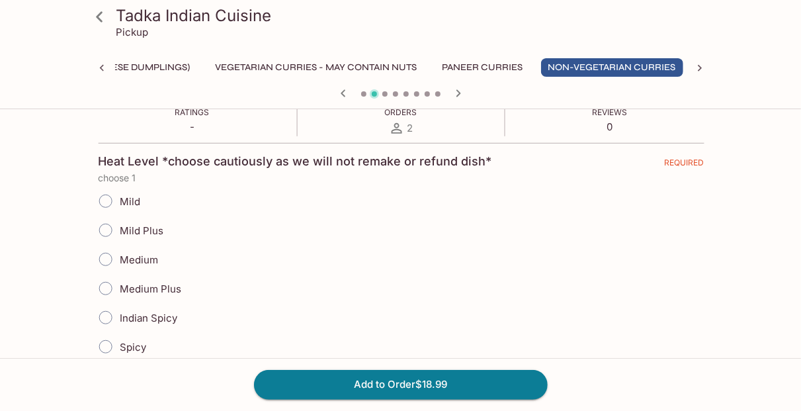
click at [156, 288] on span "Medium Plus" at bounding box center [150, 288] width 61 height 13
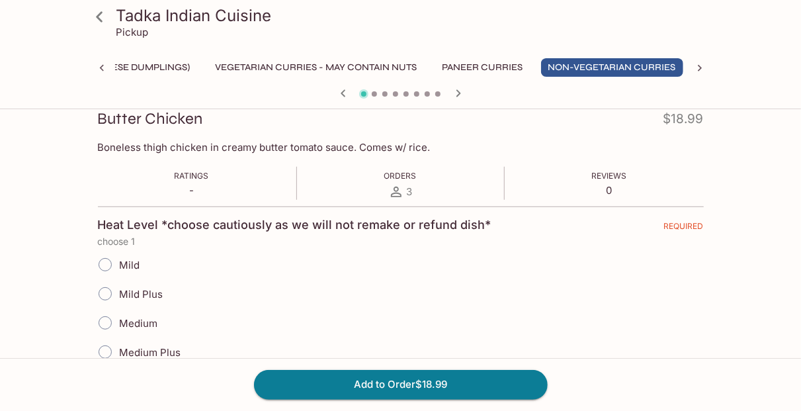
scroll to position [0, 0]
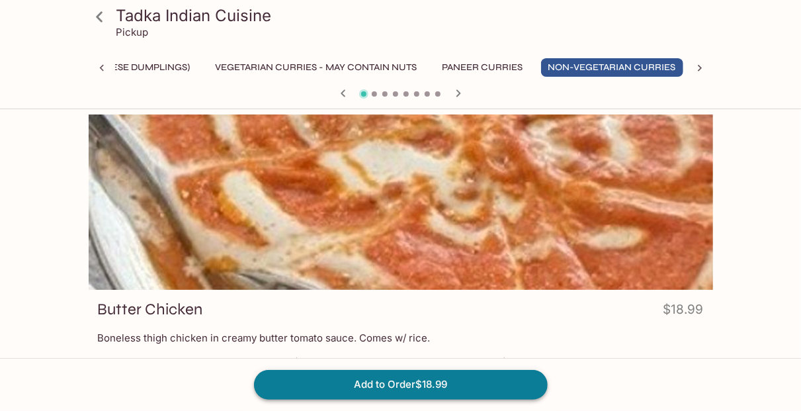
click at [358, 384] on button "Add to Order $18.99" at bounding box center [401, 384] width 294 height 29
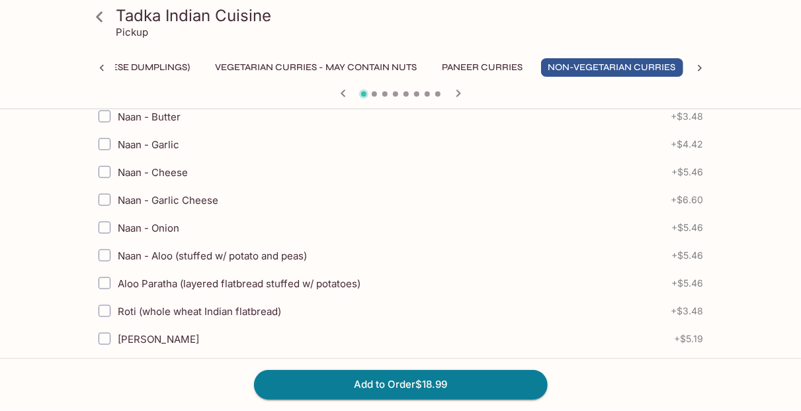
scroll to position [887, 0]
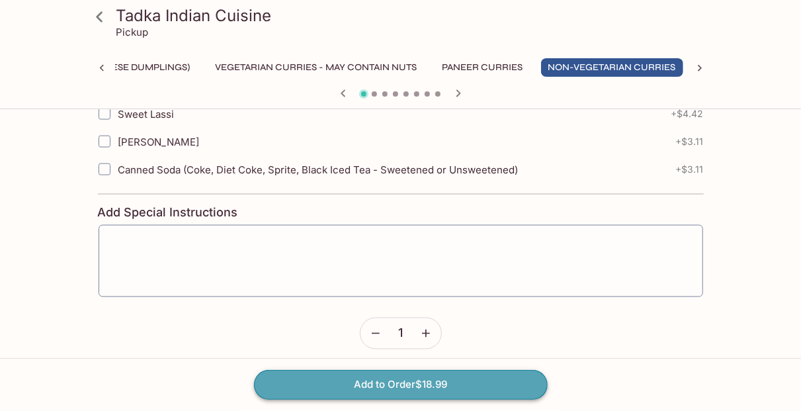
click at [385, 383] on button "Add to Order $18.99" at bounding box center [401, 384] width 294 height 29
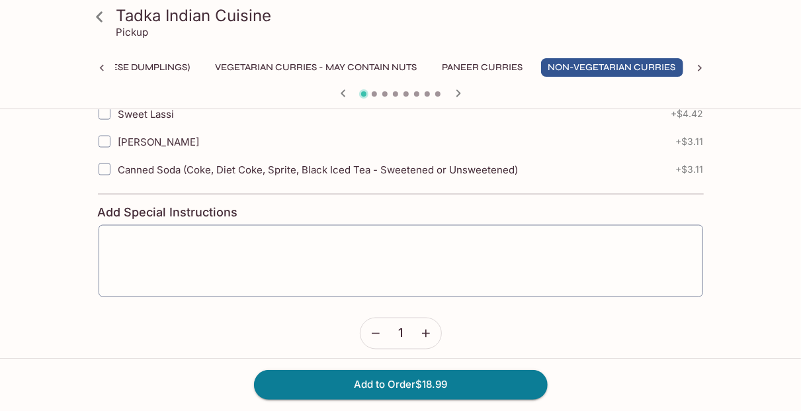
click at [101, 15] on icon at bounding box center [99, 16] width 23 height 23
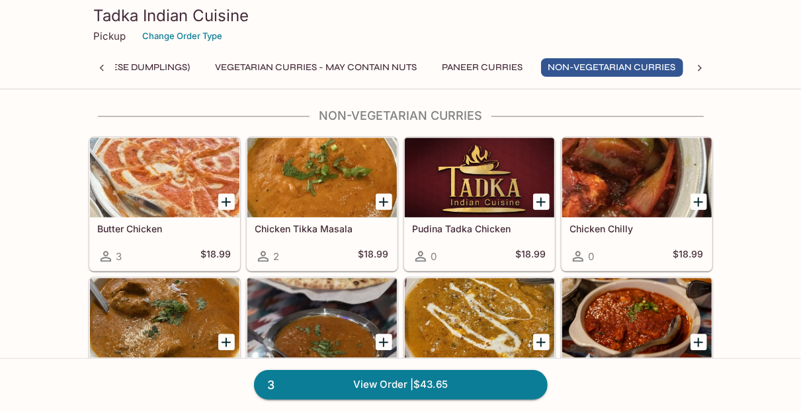
click at [374, 192] on div at bounding box center [383, 201] width 27 height 27
click at [380, 194] on icon "Add Chicken Tikka Masala" at bounding box center [384, 202] width 16 height 16
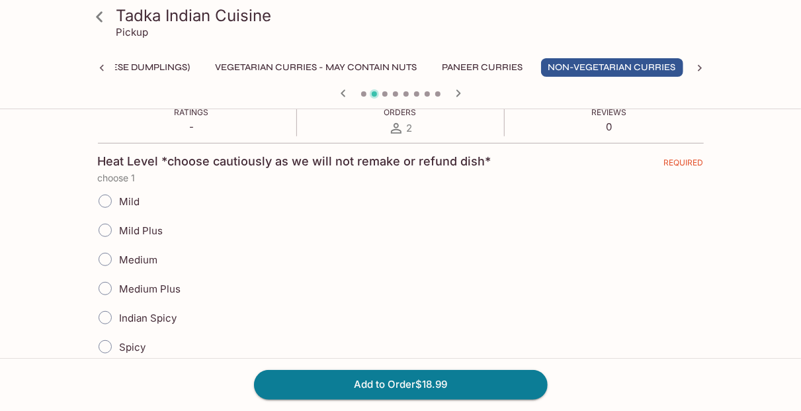
click at [125, 280] on label "Medium Plus" at bounding box center [136, 288] width 91 height 29
click at [119, 280] on input "Medium Plus" at bounding box center [105, 288] width 28 height 28
radio input "true"
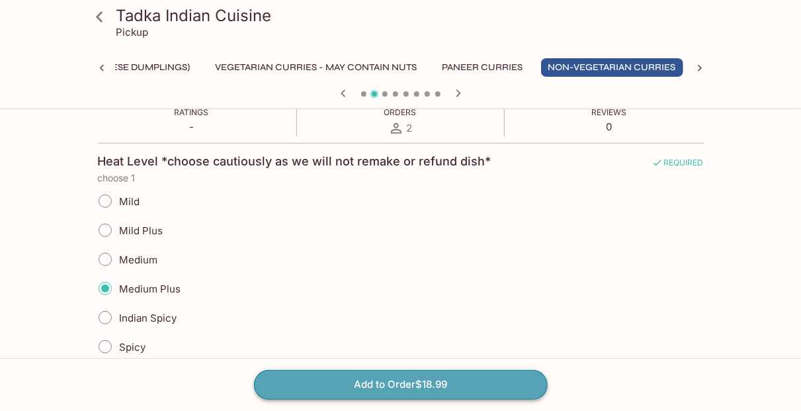
click at [356, 374] on button "Add to Order $18.99" at bounding box center [401, 384] width 294 height 29
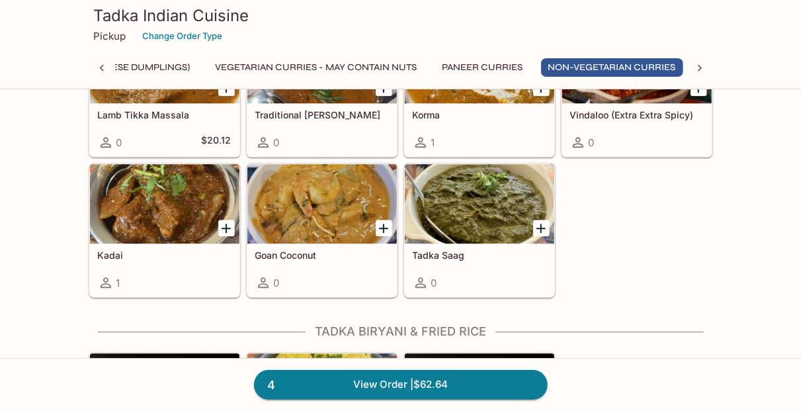
click at [537, 220] on icon "Add Tadka Saag" at bounding box center [541, 228] width 16 height 16
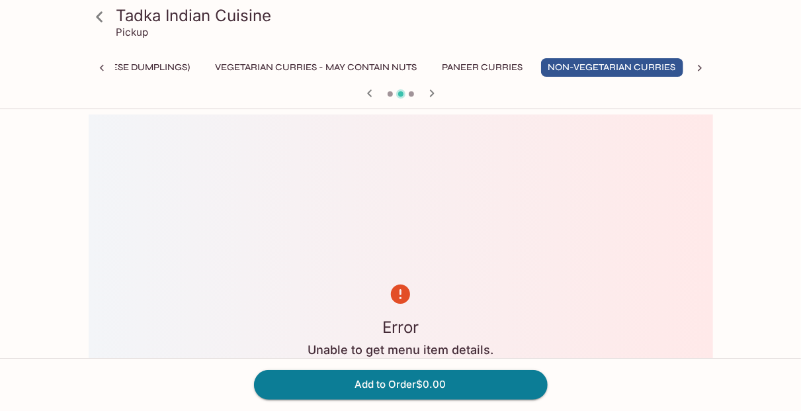
click at [102, 19] on icon at bounding box center [99, 16] width 23 height 23
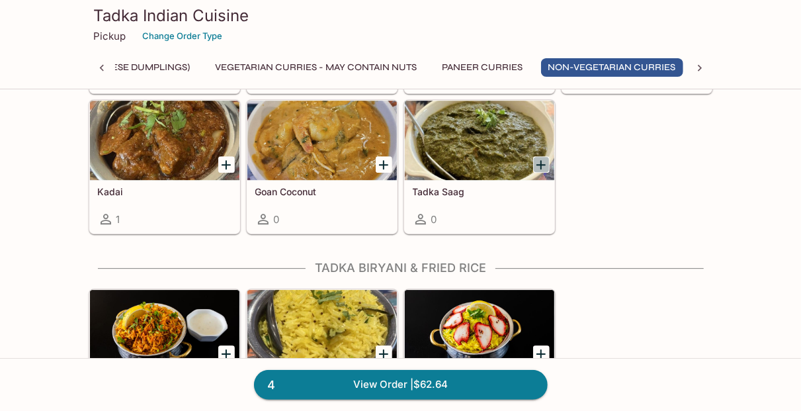
click at [545, 160] on icon "Add Tadka Saag" at bounding box center [540, 164] width 9 height 9
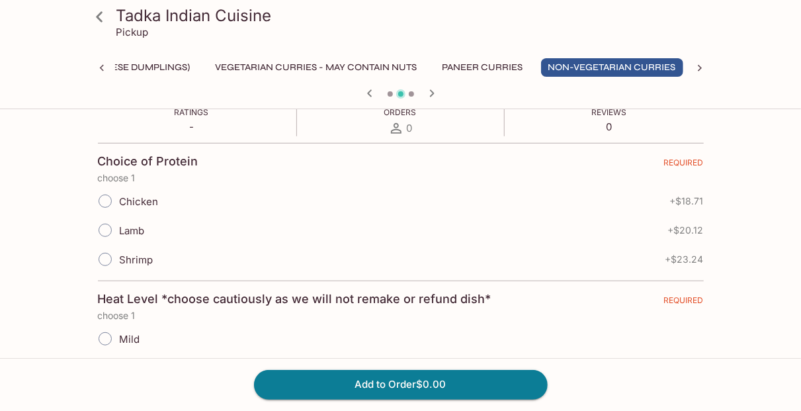
click at [104, 199] on input "Chicken" at bounding box center [105, 201] width 28 height 28
radio input "true"
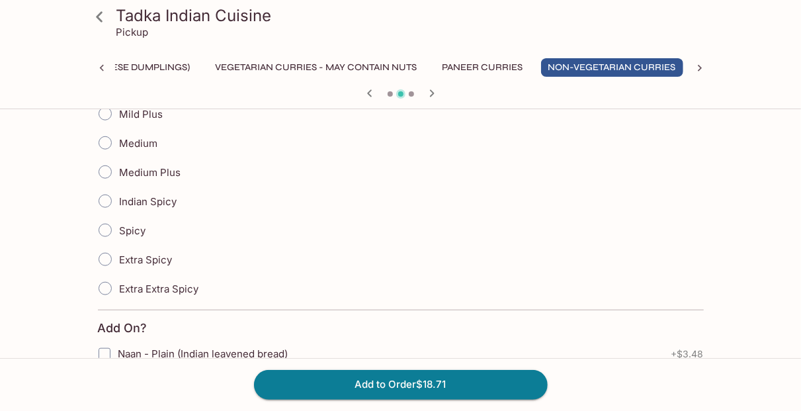
click at [108, 169] on input "Medium Plus" at bounding box center [105, 172] width 28 height 28
radio input "true"
click at [396, 380] on button "Add to Order $18.71" at bounding box center [401, 384] width 294 height 29
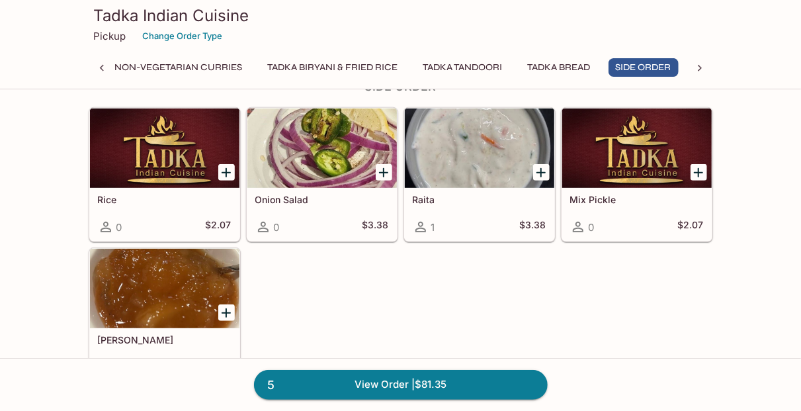
click at [384, 168] on icon "Add Onion Salad" at bounding box center [383, 172] width 9 height 9
click at [701, 168] on icon "Add Mix Pickle" at bounding box center [697, 172] width 9 height 9
click at [470, 381] on link "7 View Order | $86.80" at bounding box center [401, 384] width 294 height 29
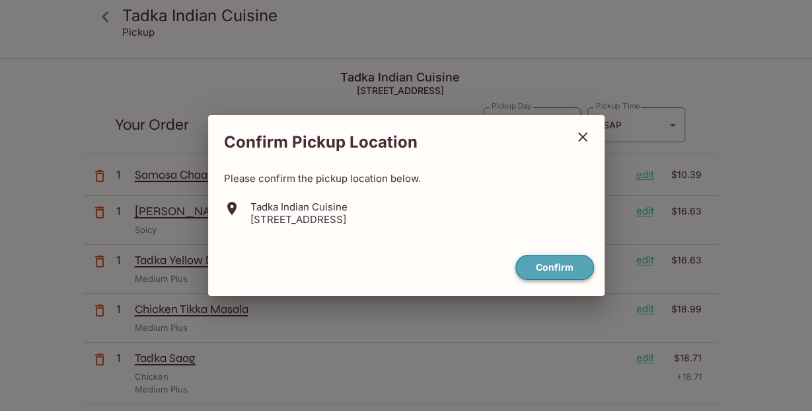
click at [553, 268] on button "Confirm" at bounding box center [555, 268] width 79 height 26
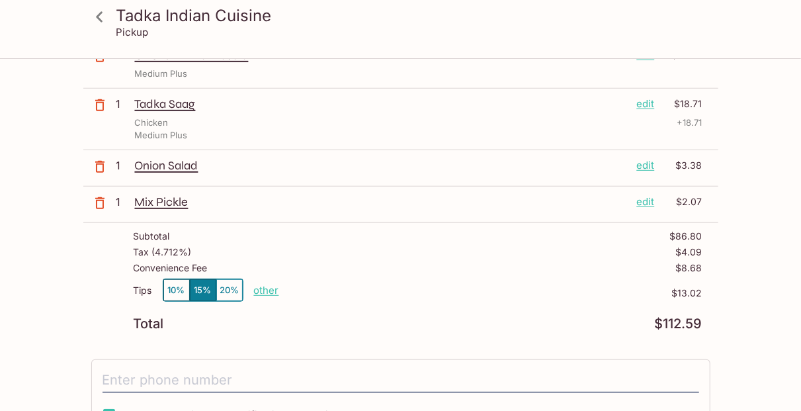
click at [260, 284] on p "other" at bounding box center [266, 290] width 25 height 13
drag, startPoint x: 342, startPoint y: 287, endPoint x: 432, endPoint y: 287, distance: 89.9
click at [364, 287] on input "13.02" at bounding box center [343, 290] width 42 height 15
type input "0.00"
click at [495, 317] on div "Total $112.59" at bounding box center [418, 323] width 569 height 13
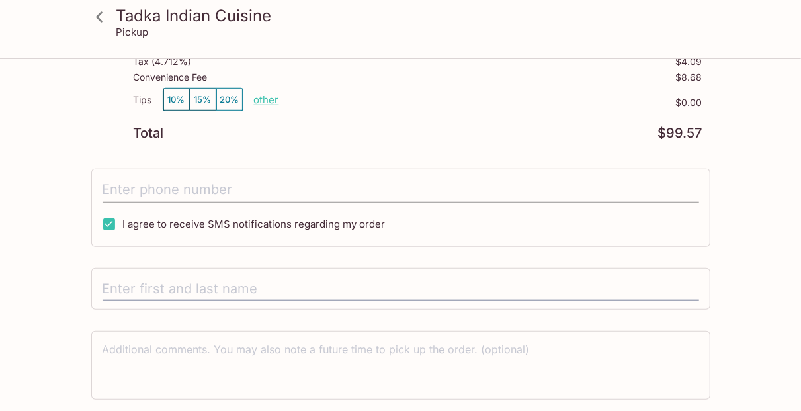
click at [237, 177] on input "tel" at bounding box center [400, 189] width 596 height 25
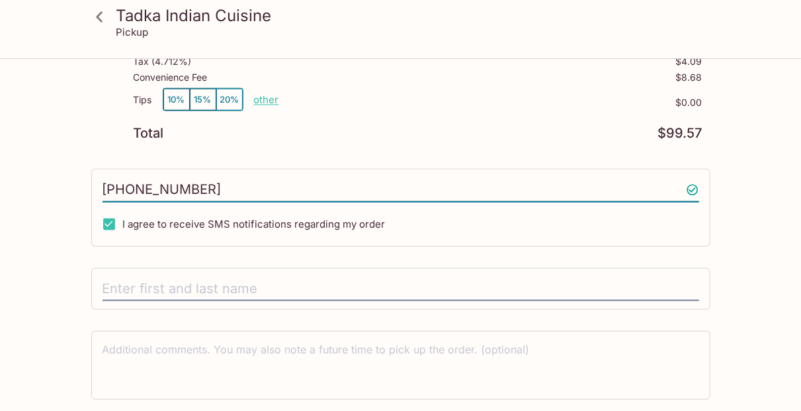
type input "[PHONE_NUMBER]"
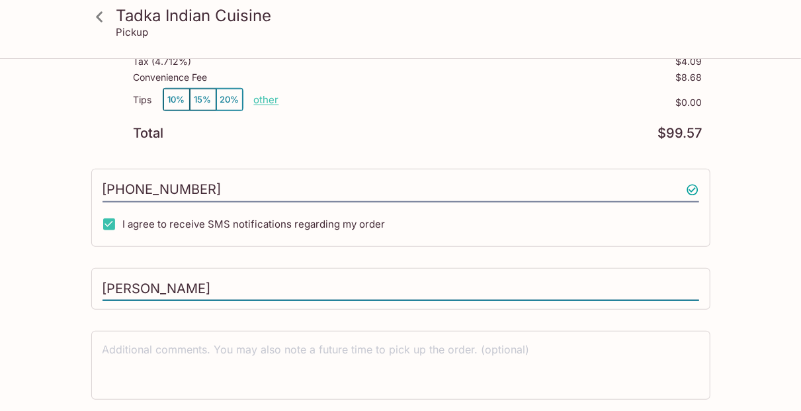
type input "[PERSON_NAME]"
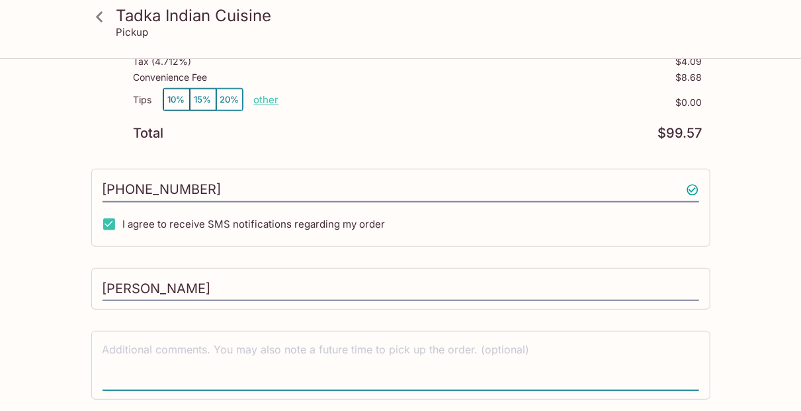
scroll to position [481, 0]
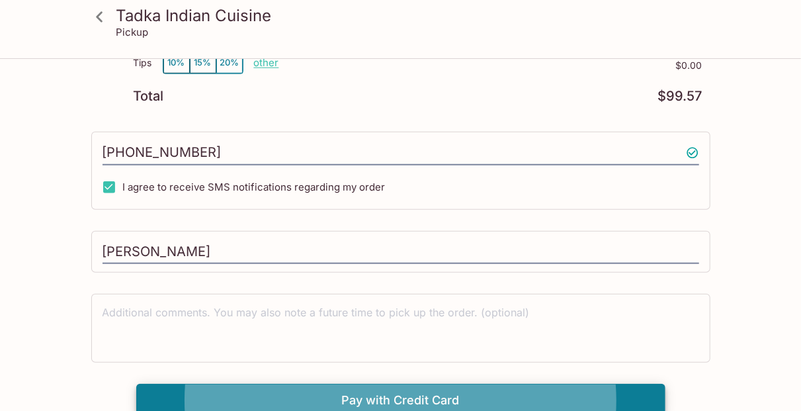
click at [163, 393] on button "Pay with Credit Card" at bounding box center [400, 399] width 529 height 33
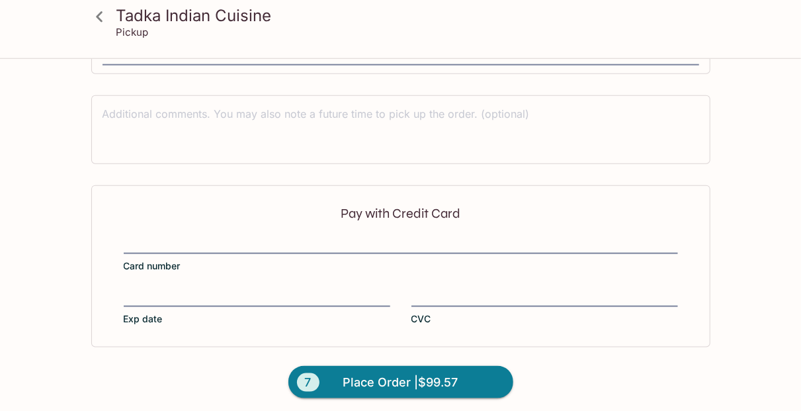
scroll to position [680, 0]
click at [183, 235] on div at bounding box center [401, 244] width 554 height 19
click at [183, 236] on input "Card number" at bounding box center [401, 236] width 554 height 1
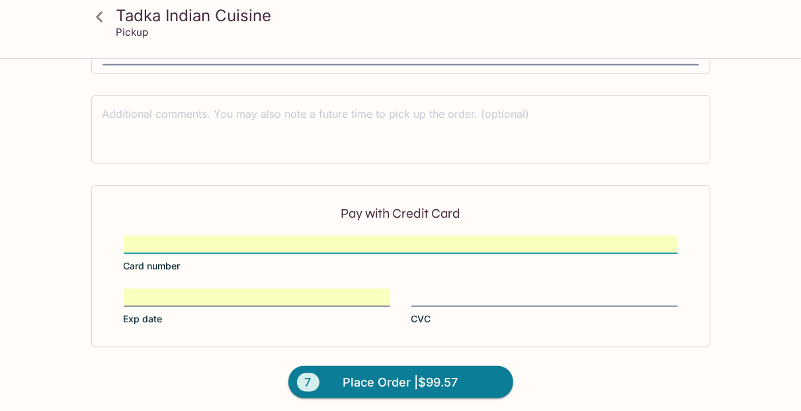
click at [89, 278] on form "Pay with Credit Card Card number Exp date CVC 7 Place Order | $99.57" at bounding box center [400, 300] width 635 height 231
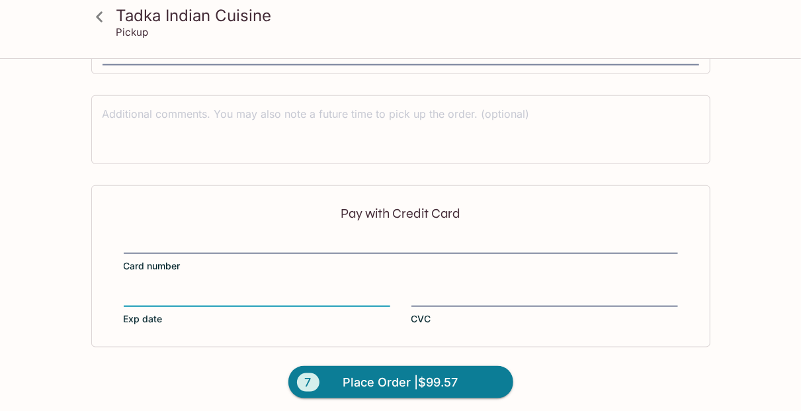
click at [425, 282] on div "Pay with Credit Card Card number Exp date CVC" at bounding box center [400, 265] width 619 height 161
click at [413, 376] on span "Place Order | $99.57" at bounding box center [400, 382] width 115 height 21
